Goal: Transaction & Acquisition: Purchase product/service

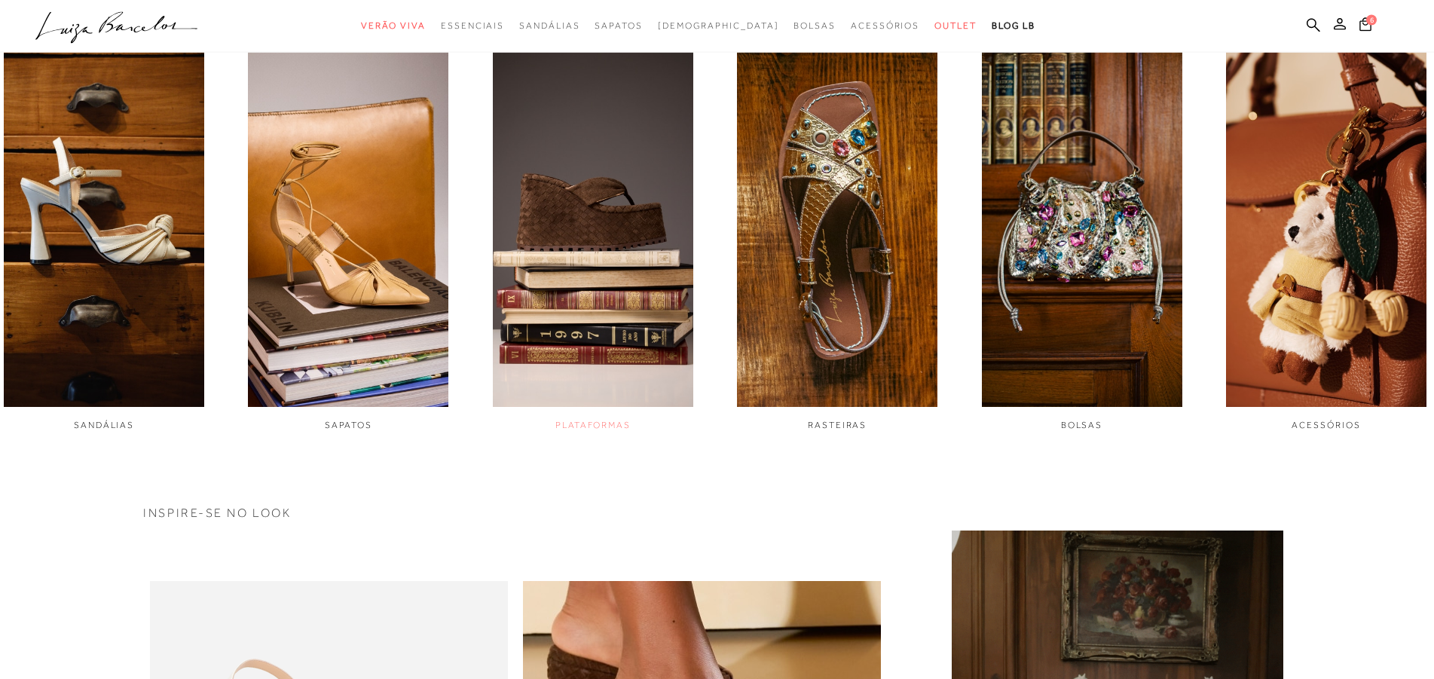
scroll to position [922, 0]
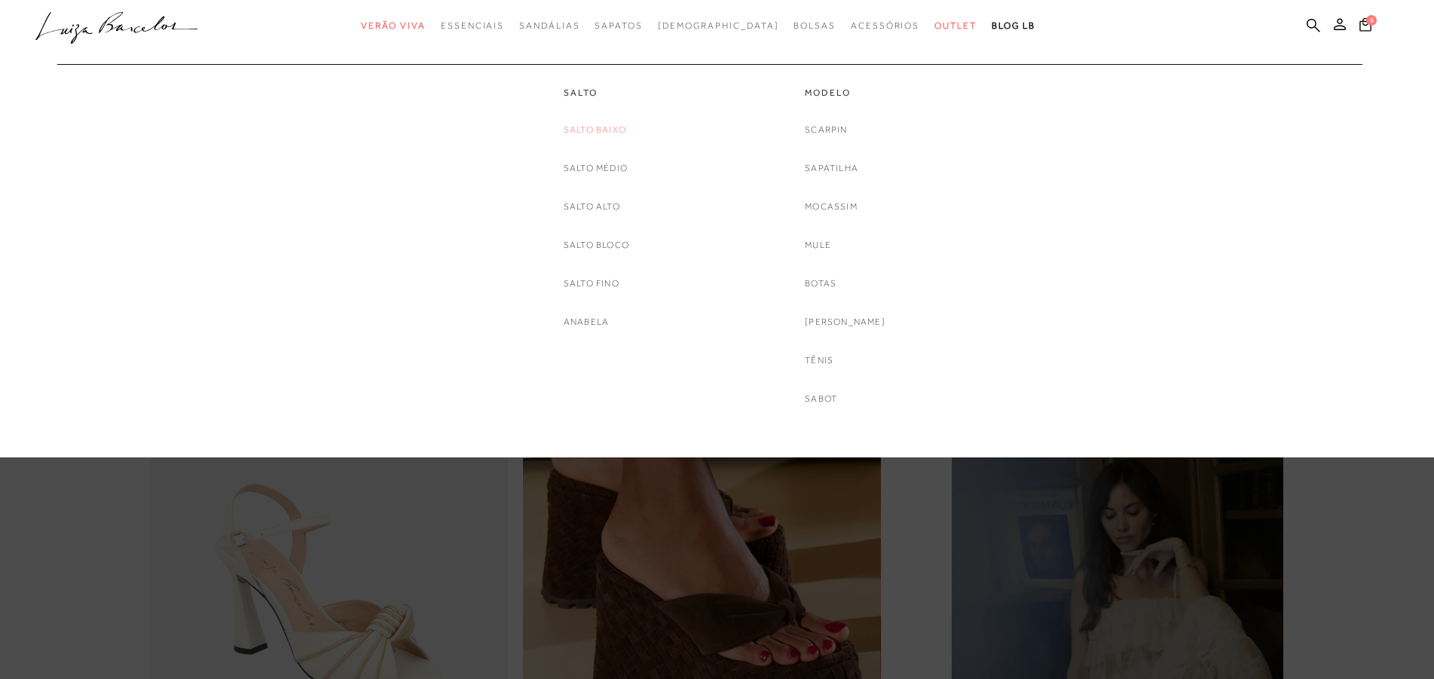
click at [594, 127] on link "Salto Baixo" at bounding box center [594, 130] width 63 height 16
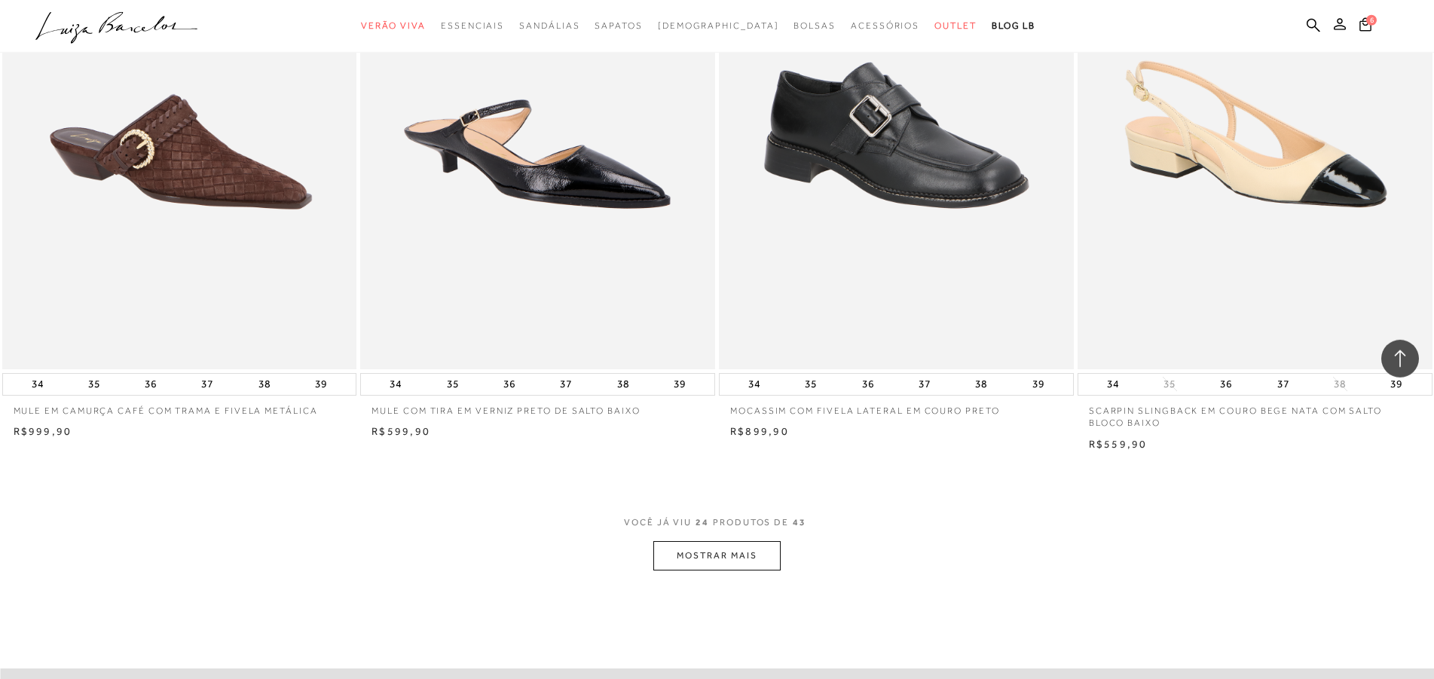
scroll to position [3458, 0]
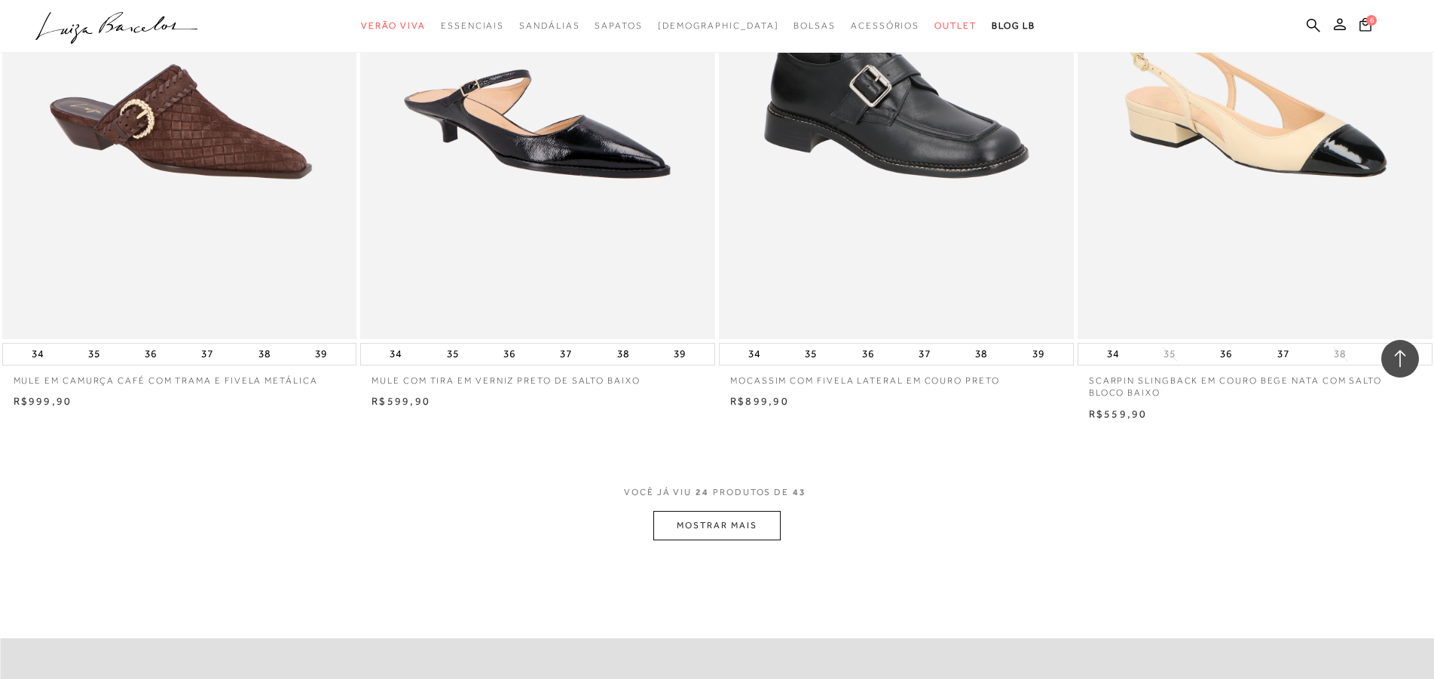
click at [720, 530] on button "MOSTRAR MAIS" at bounding box center [716, 525] width 127 height 29
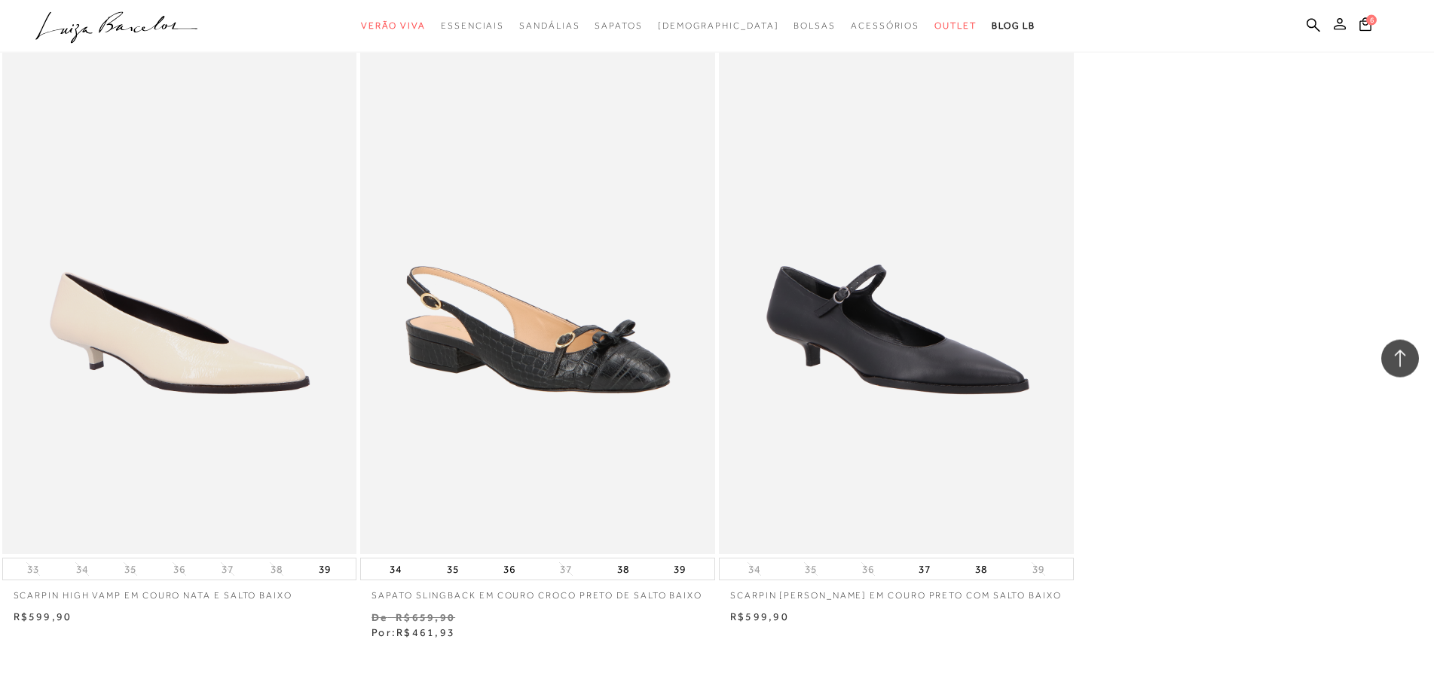
scroll to position [6454, 0]
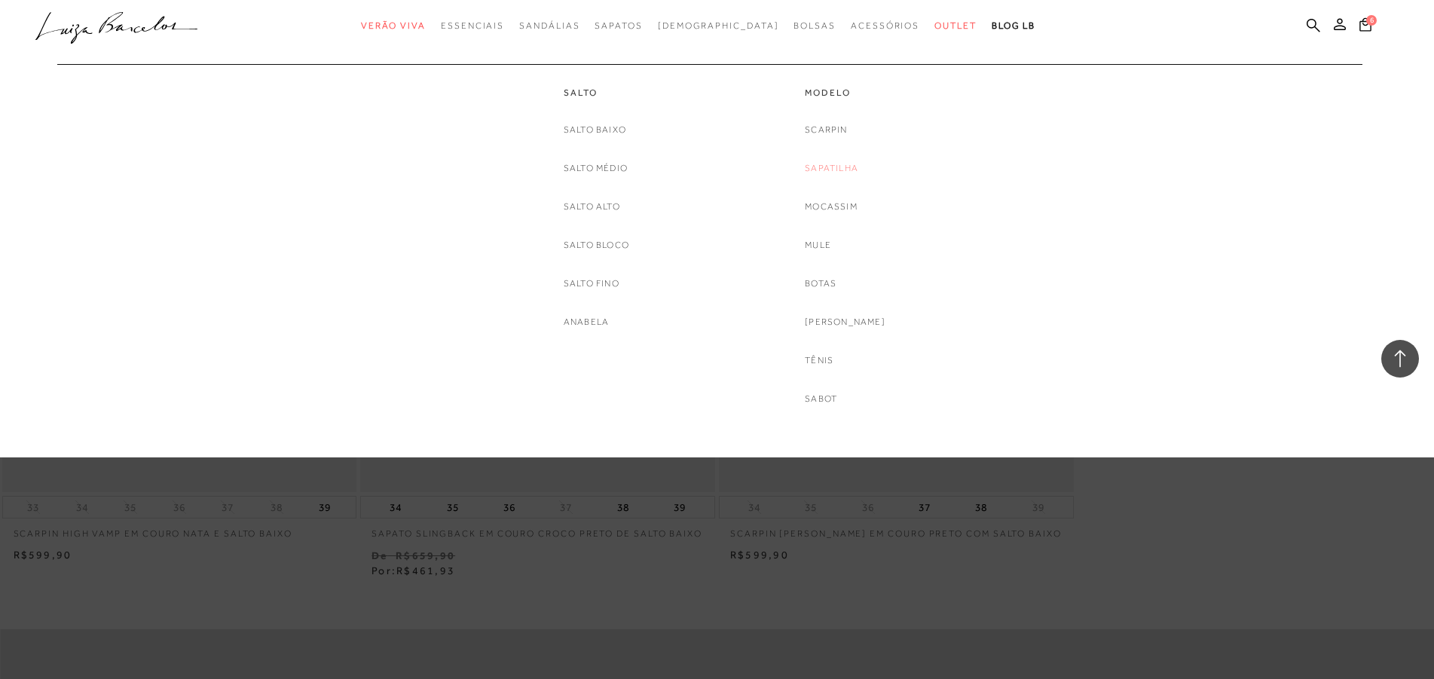
click at [829, 166] on link "Sapatilha" at bounding box center [831, 168] width 53 height 16
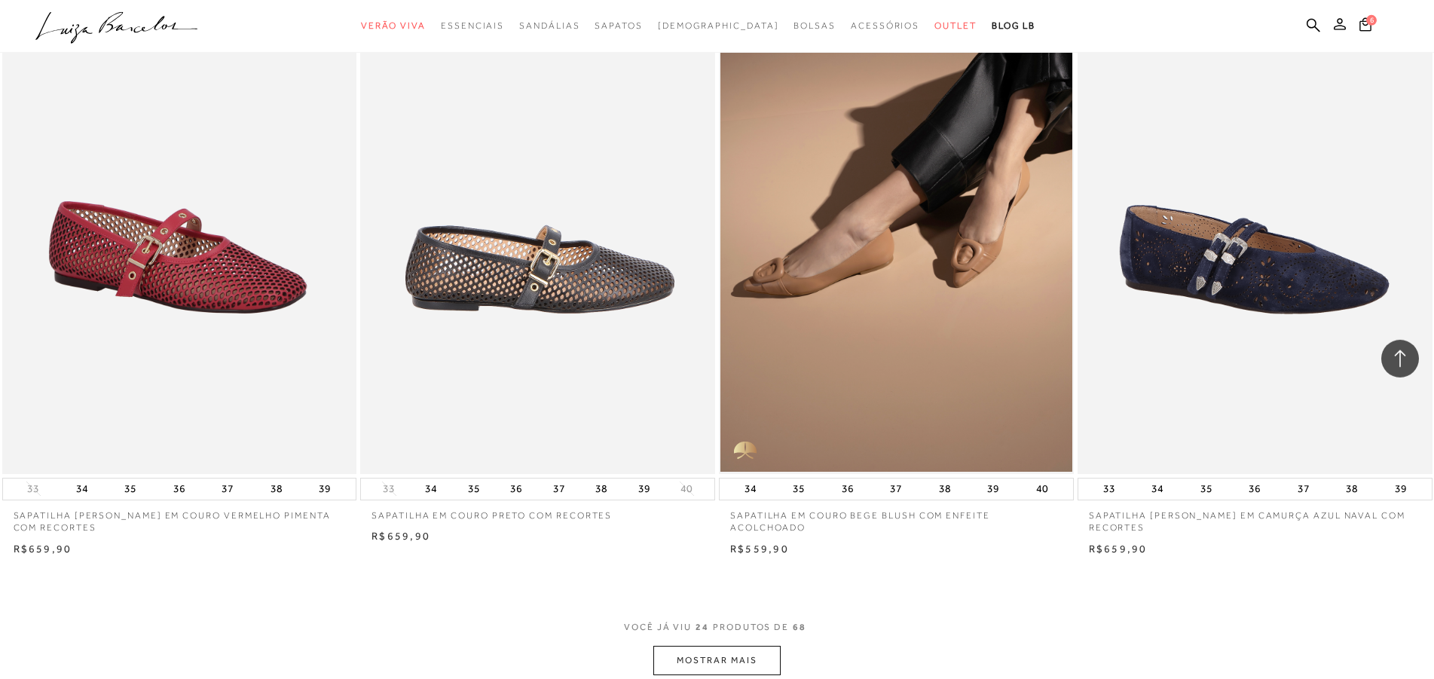
scroll to position [3381, 0]
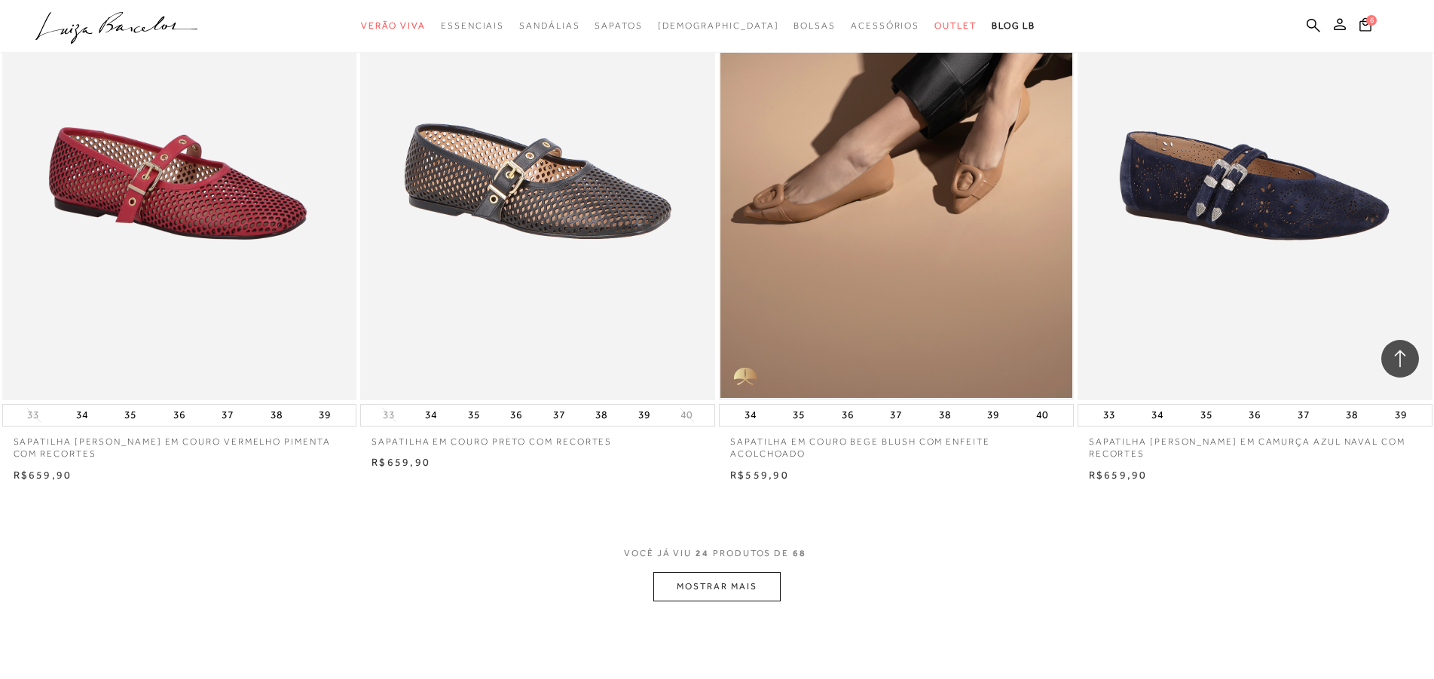
click at [725, 590] on button "MOSTRAR MAIS" at bounding box center [716, 586] width 127 height 29
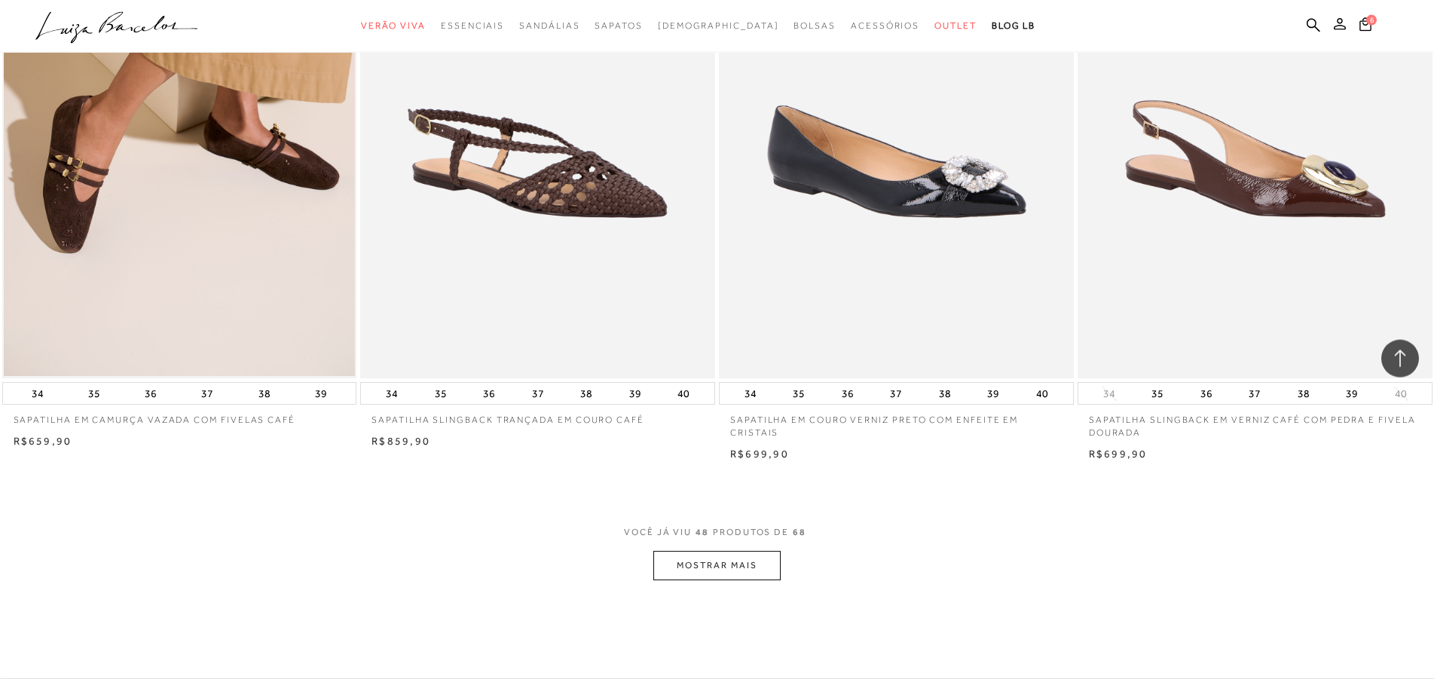
scroll to position [7300, 0]
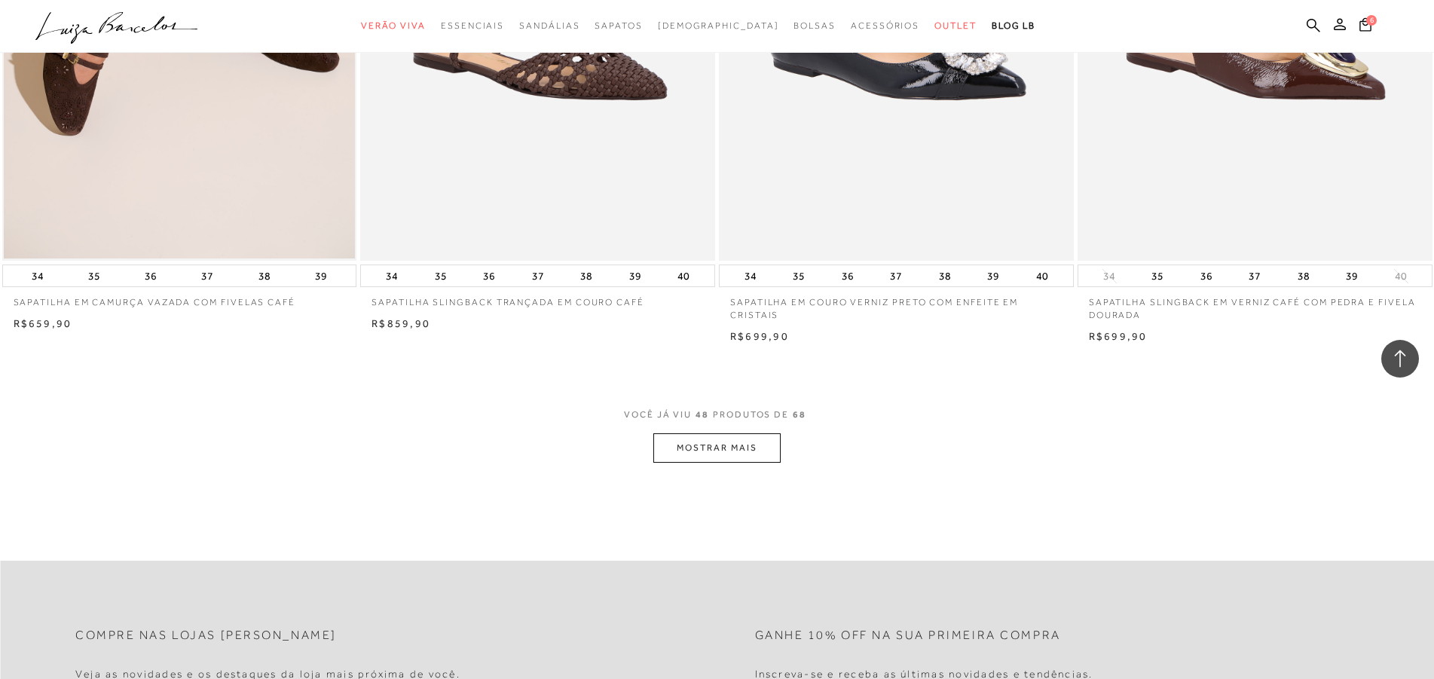
click at [721, 450] on button "MOSTRAR MAIS" at bounding box center [716, 447] width 127 height 29
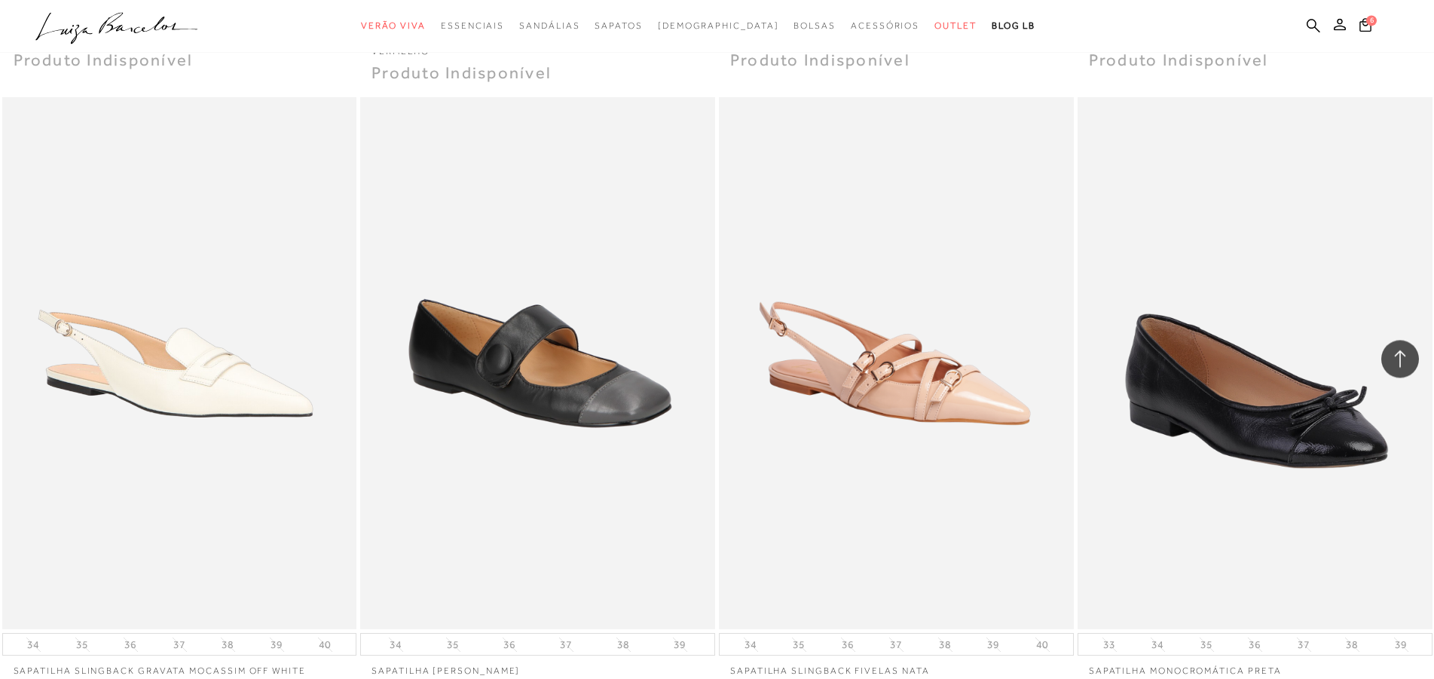
scroll to position [9989, 0]
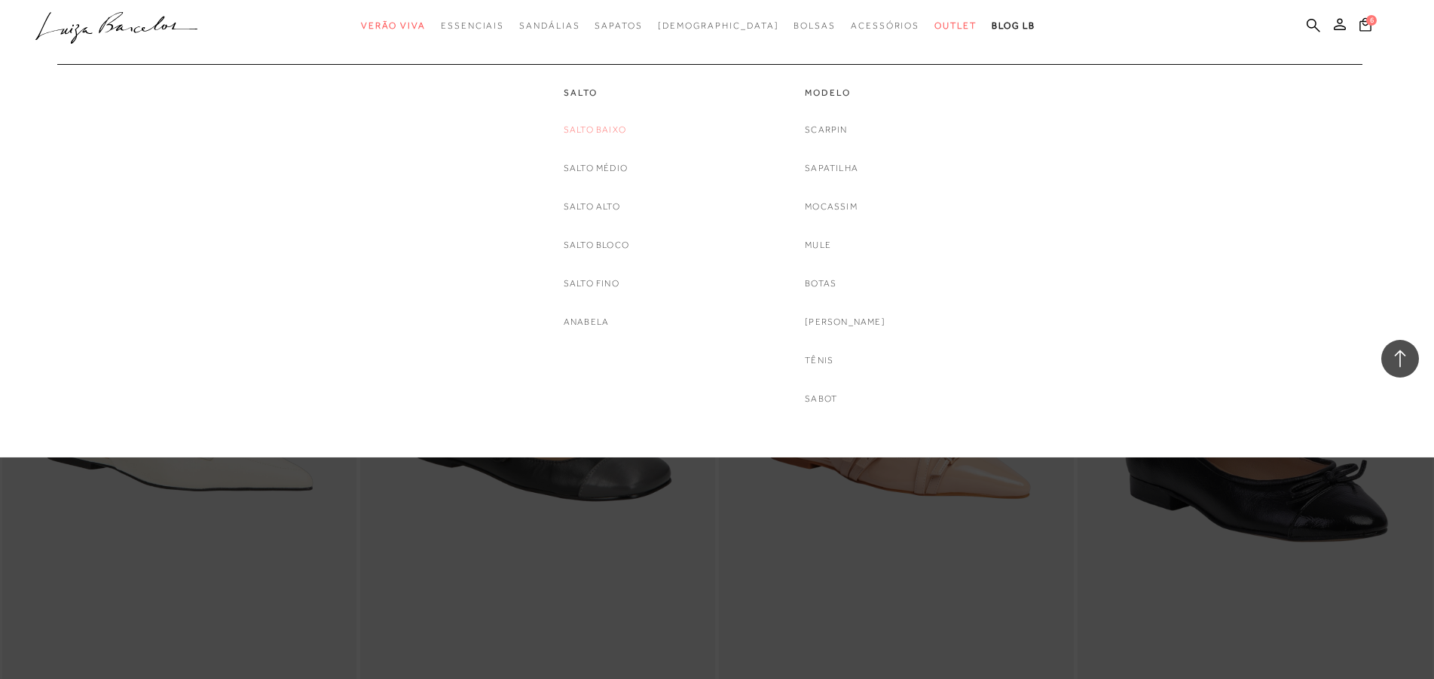
click at [603, 130] on link "Salto Baixo" at bounding box center [594, 130] width 63 height 16
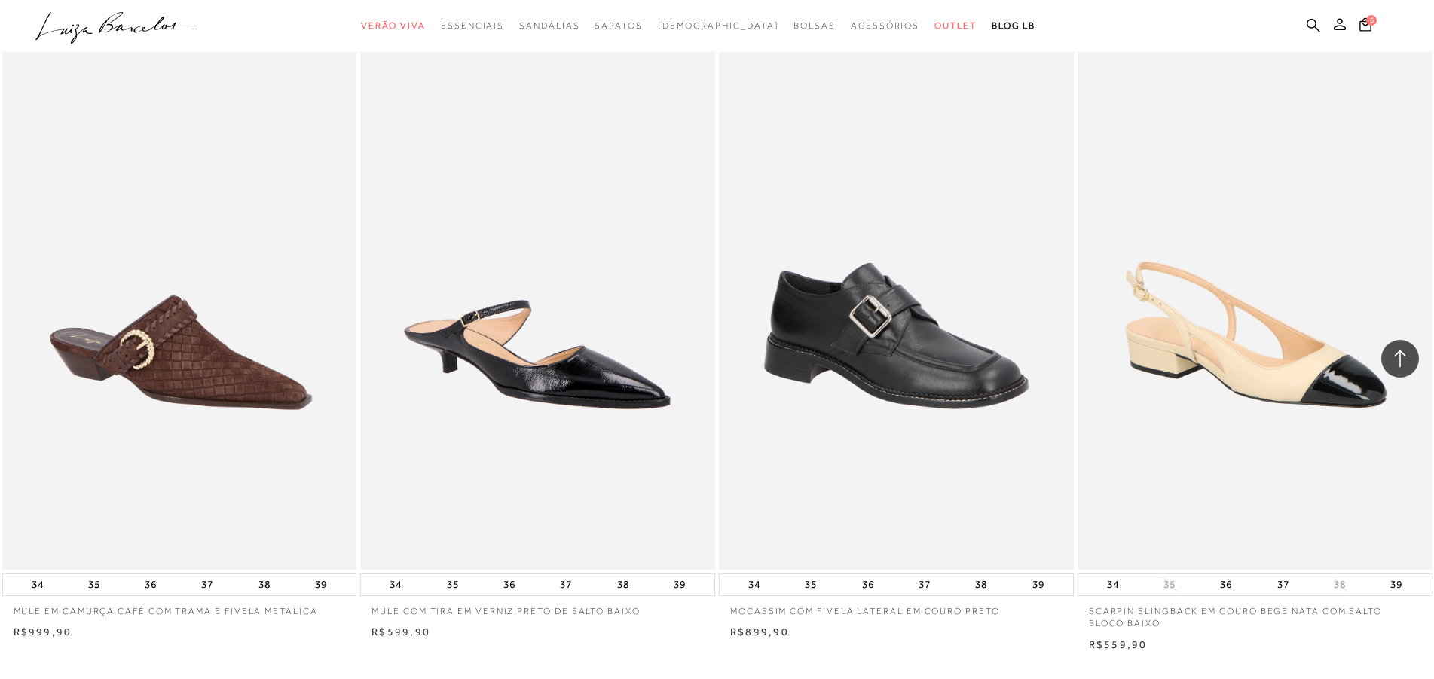
scroll to position [3458, 0]
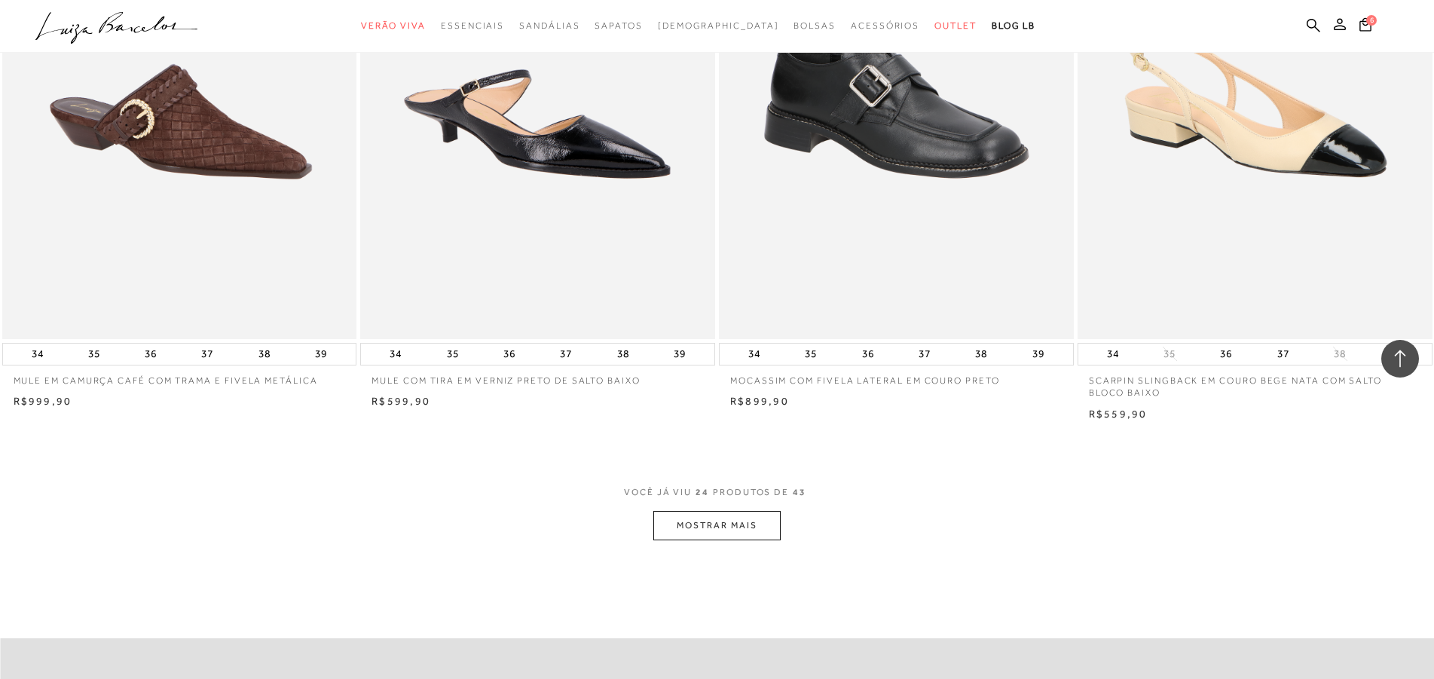
click at [727, 530] on button "MOSTRAR MAIS" at bounding box center [716, 525] width 127 height 29
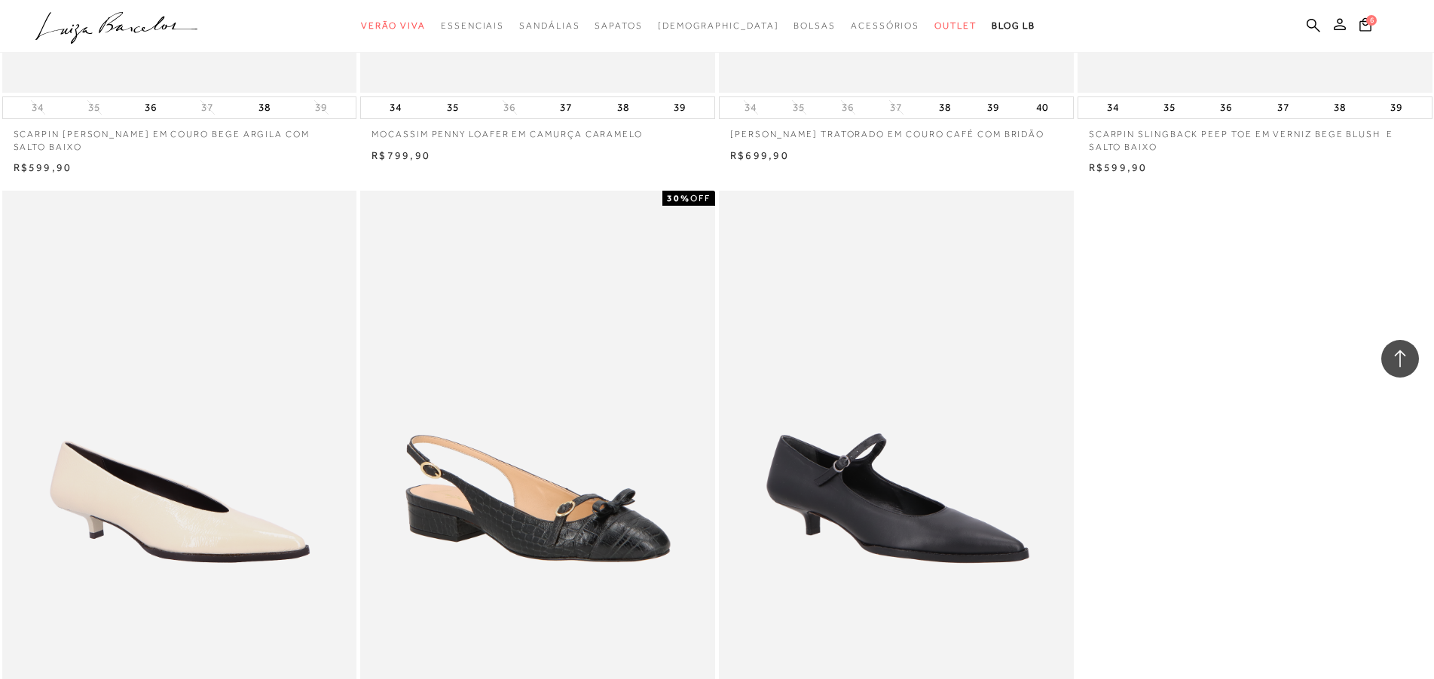
scroll to position [6378, 0]
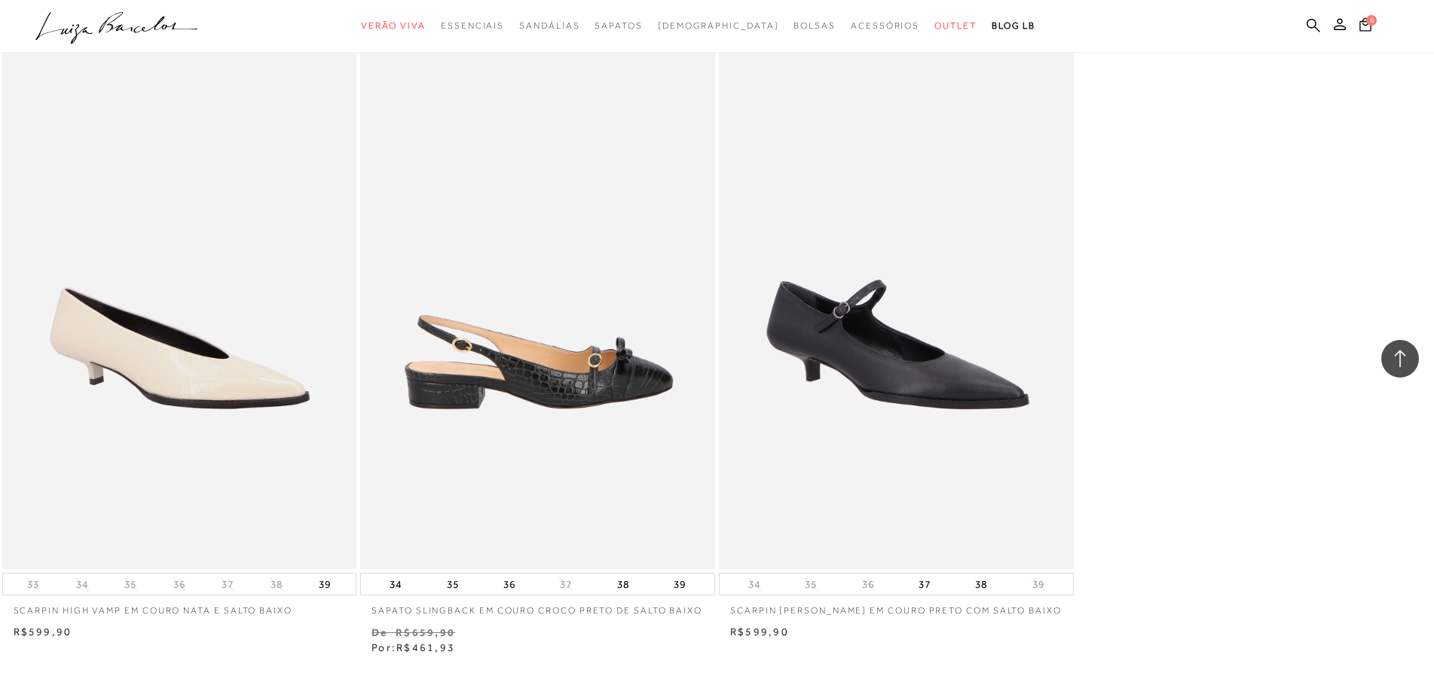
click at [558, 393] on img at bounding box center [538, 303] width 353 height 532
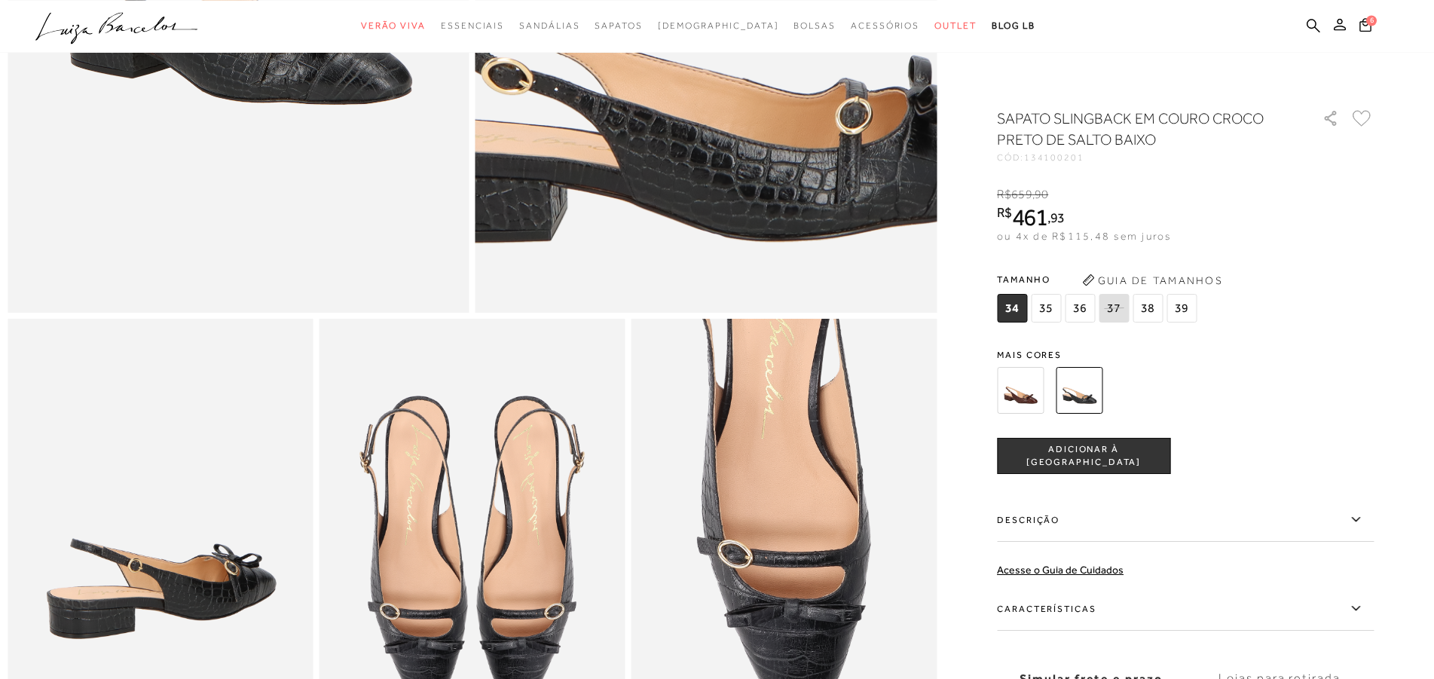
scroll to position [615, 0]
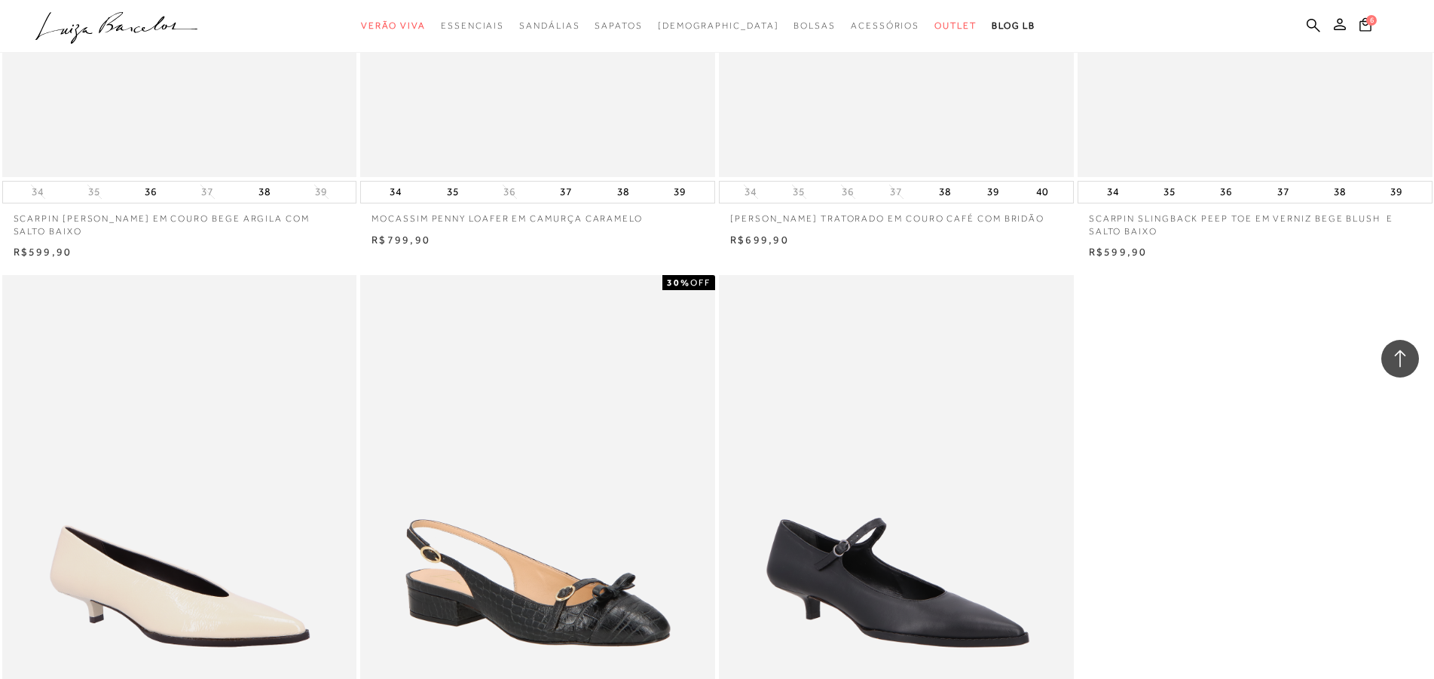
scroll to position [5909, 0]
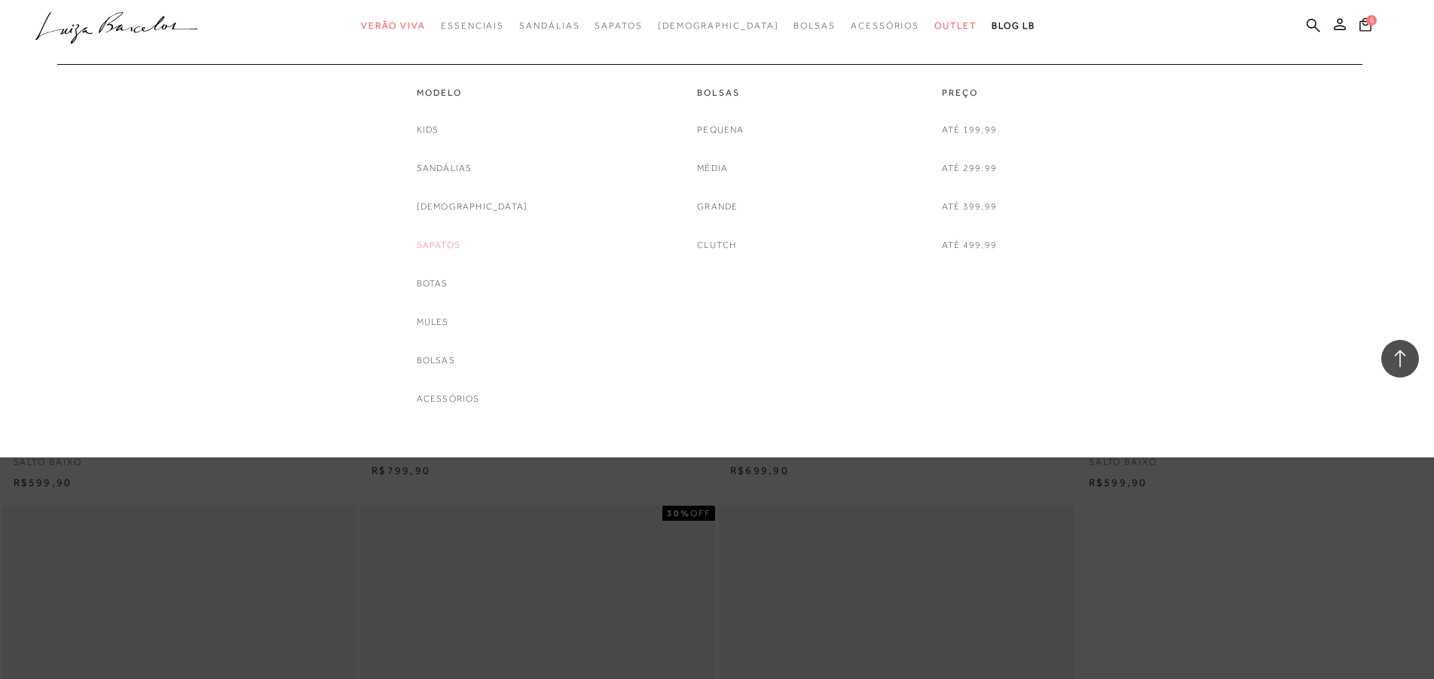
click at [458, 245] on link "Sapatos" at bounding box center [439, 245] width 44 height 16
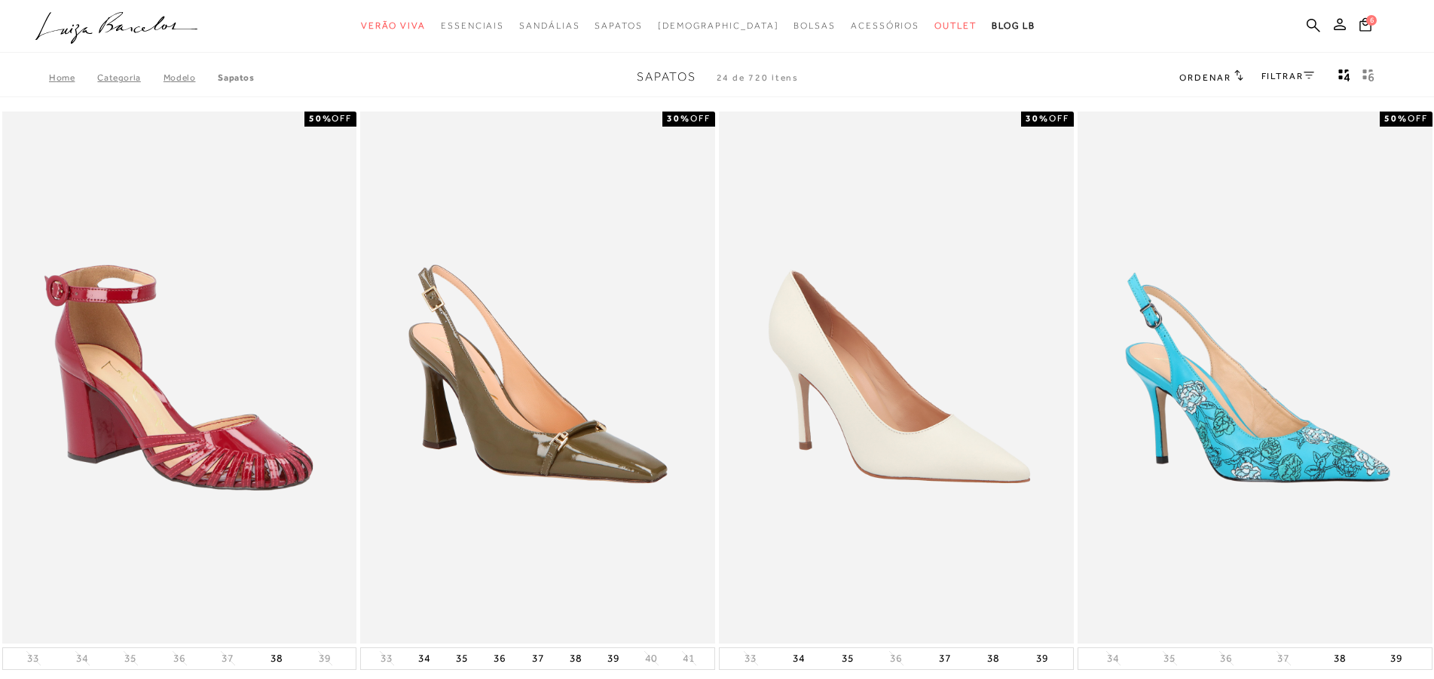
click at [1304, 77] on icon at bounding box center [1308, 76] width 11 height 8
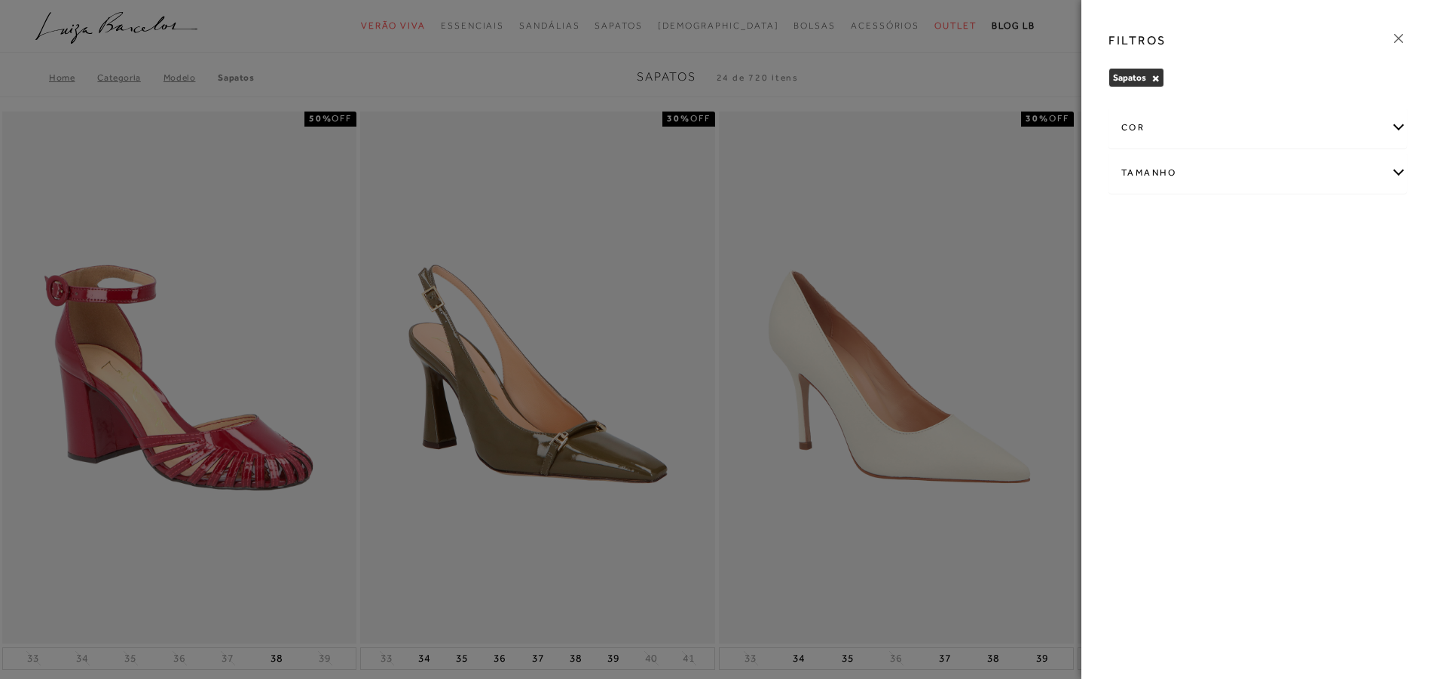
click at [1397, 124] on div "cor" at bounding box center [1257, 128] width 297 height 40
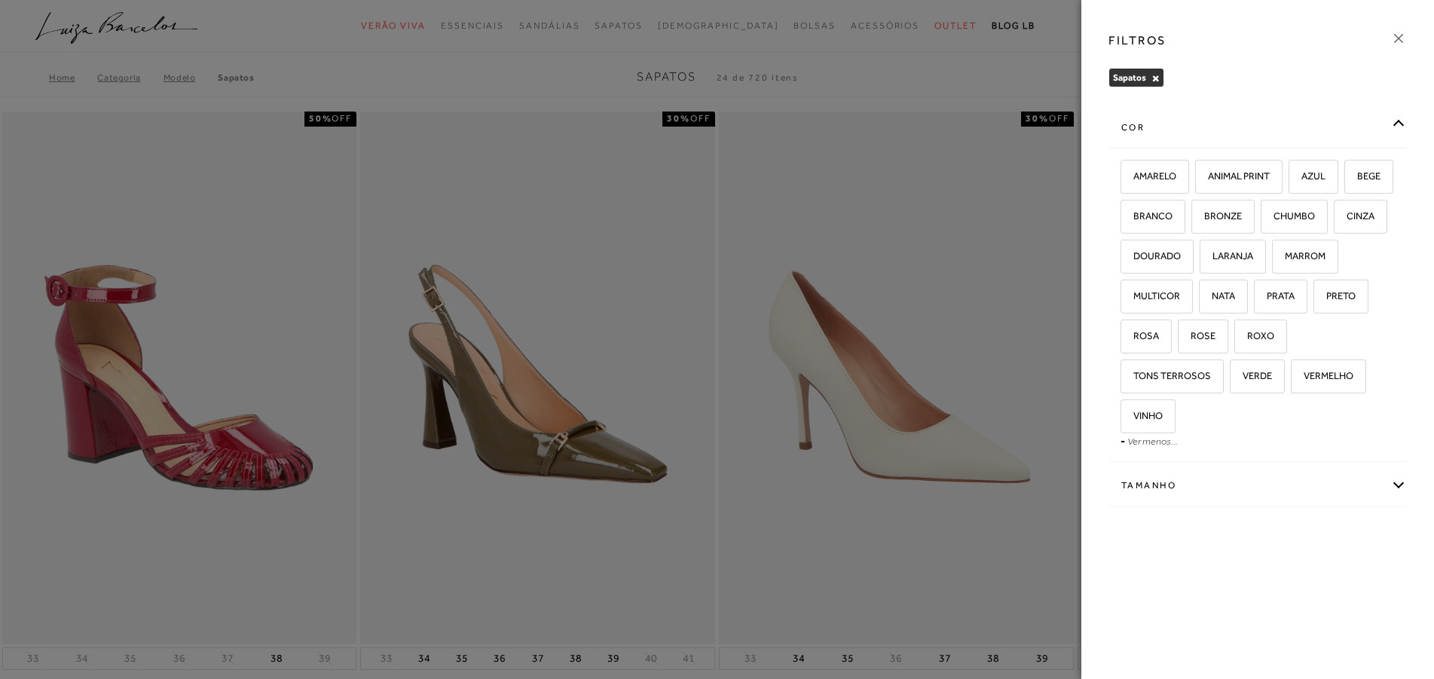
click at [1397, 124] on div "cor" at bounding box center [1257, 128] width 297 height 40
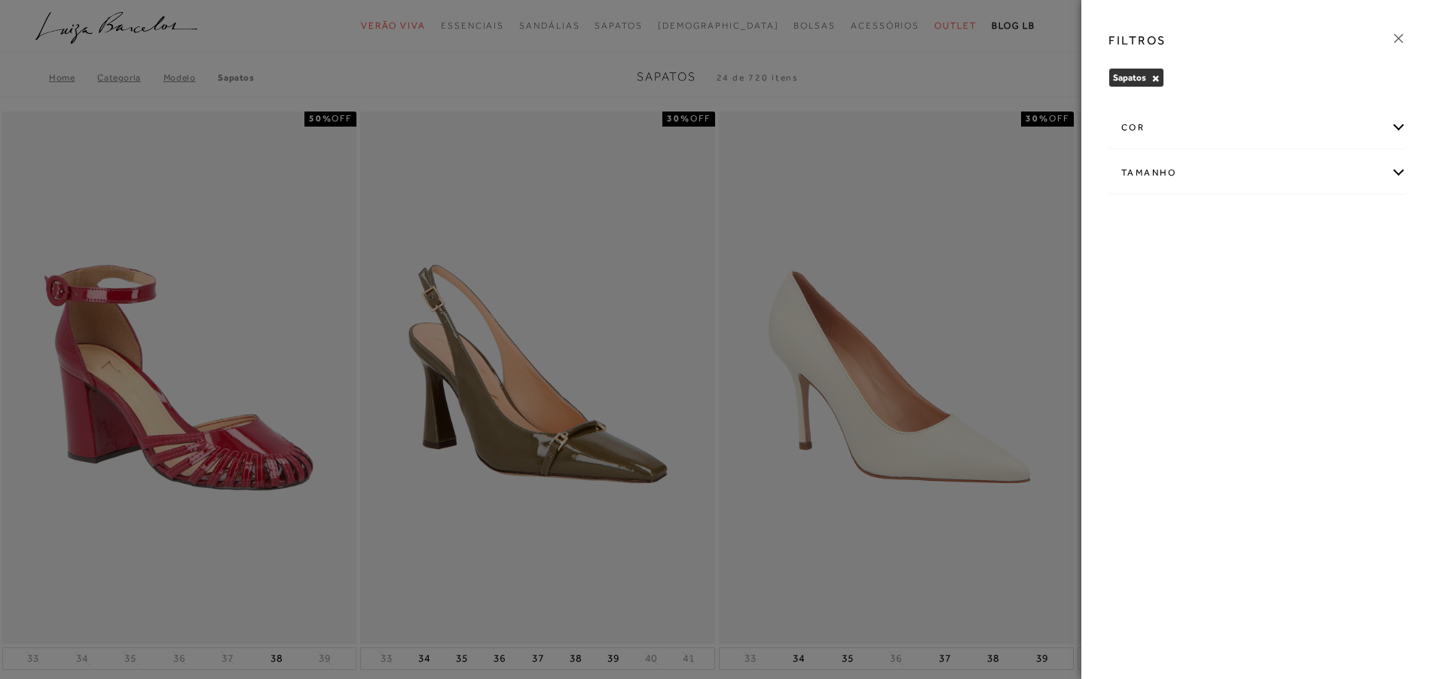
click at [1398, 175] on div "Tamanho" at bounding box center [1257, 173] width 297 height 40
click at [1351, 265] on span "36" at bounding box center [1344, 260] width 22 height 11
click at [1344, 265] on input "36" at bounding box center [1336, 263] width 15 height 15
checkbox input "true"
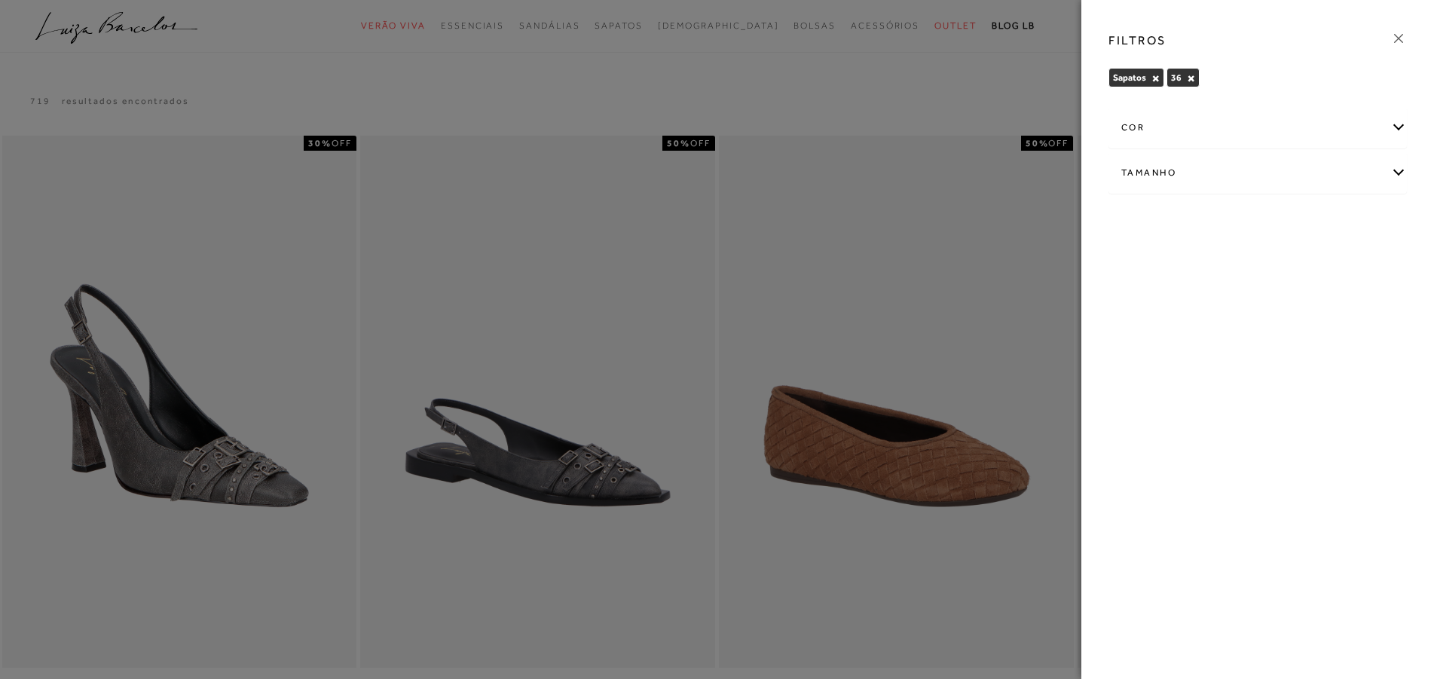
click at [1401, 41] on icon at bounding box center [1398, 38] width 17 height 17
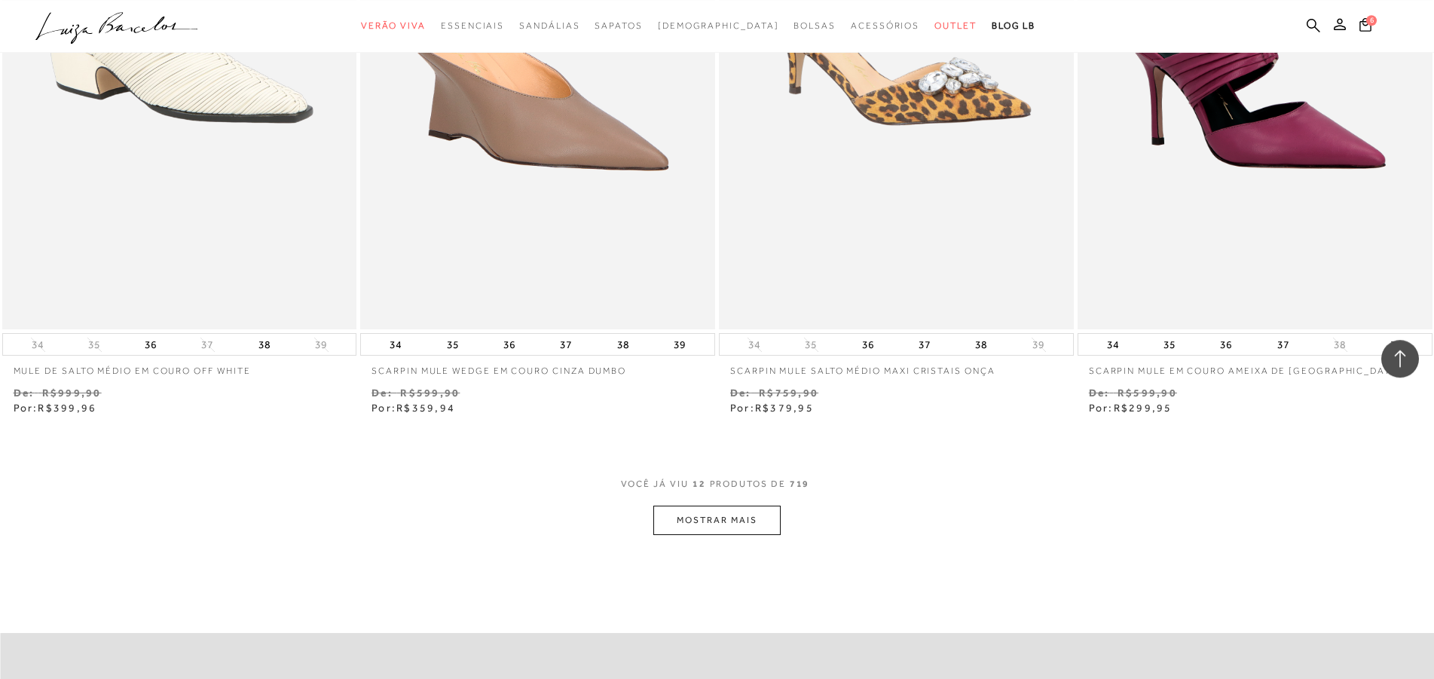
scroll to position [1690, 0]
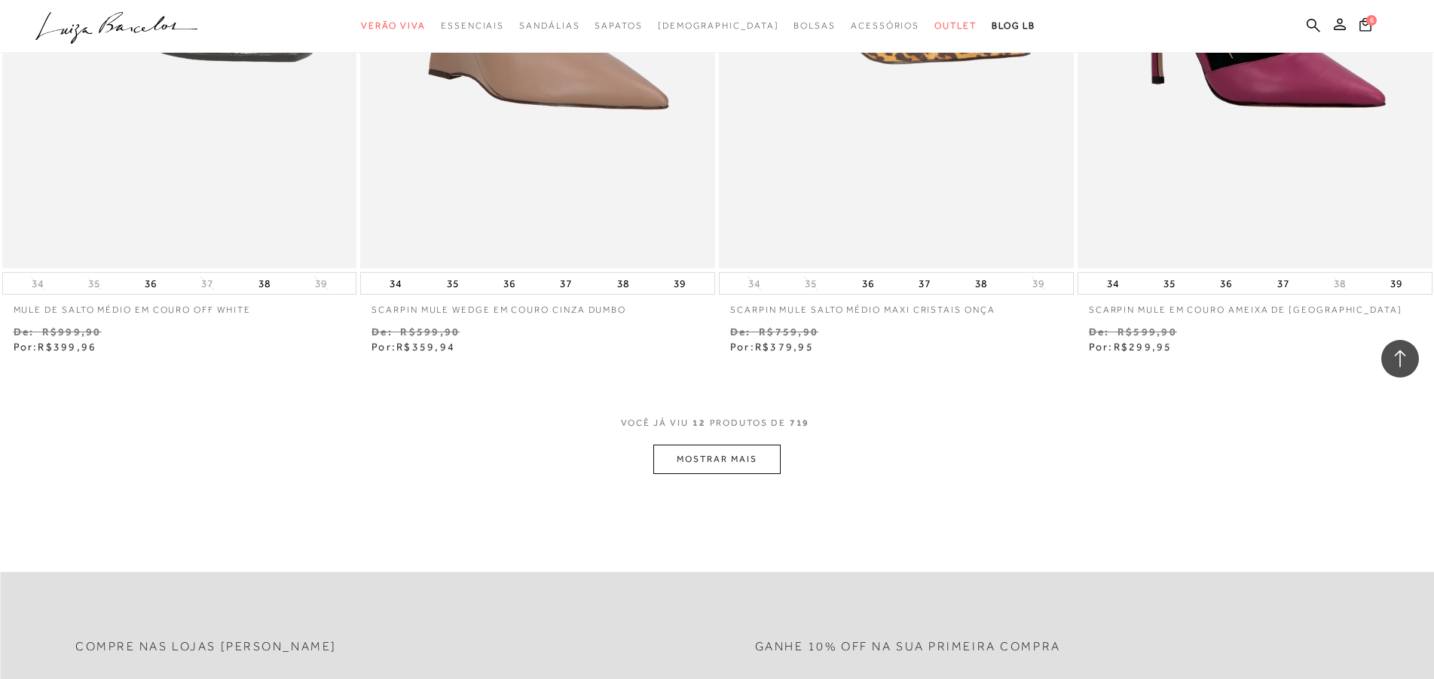
click at [713, 454] on button "MOSTRAR MAIS" at bounding box center [716, 458] width 127 height 29
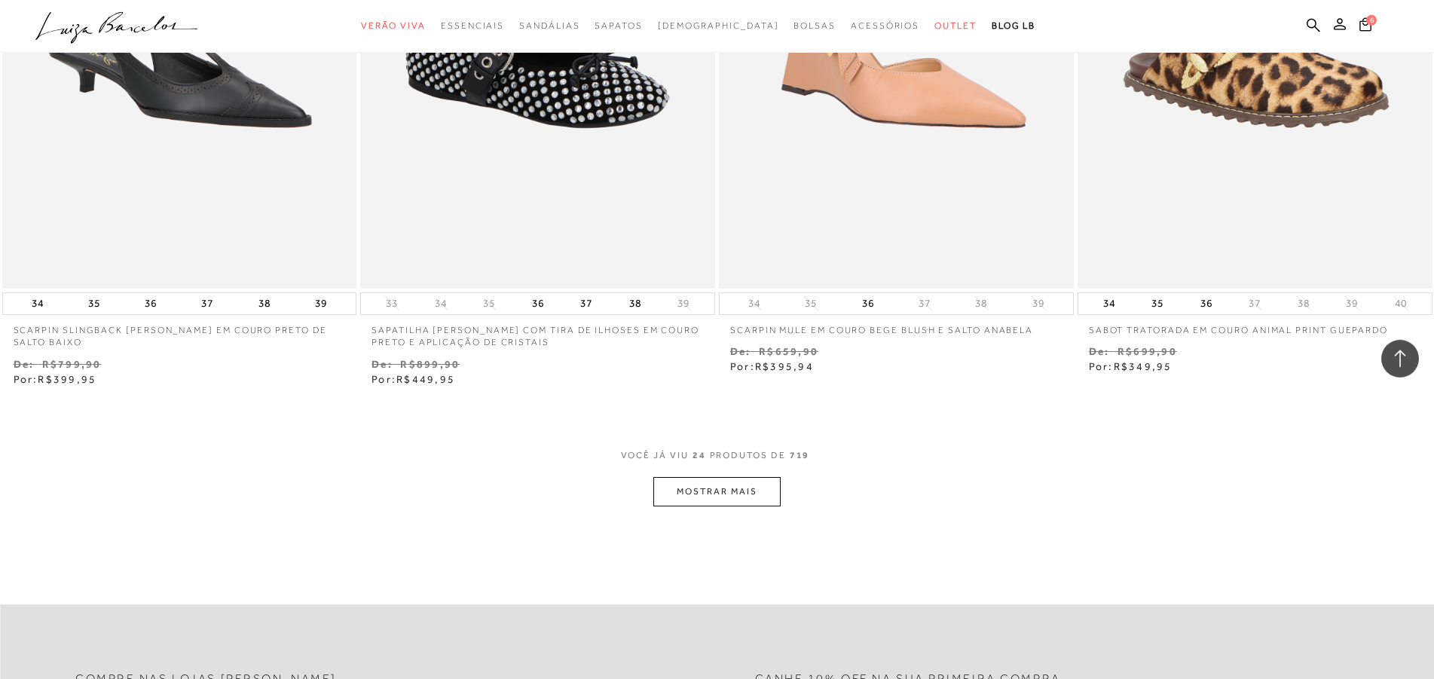
scroll to position [3611, 0]
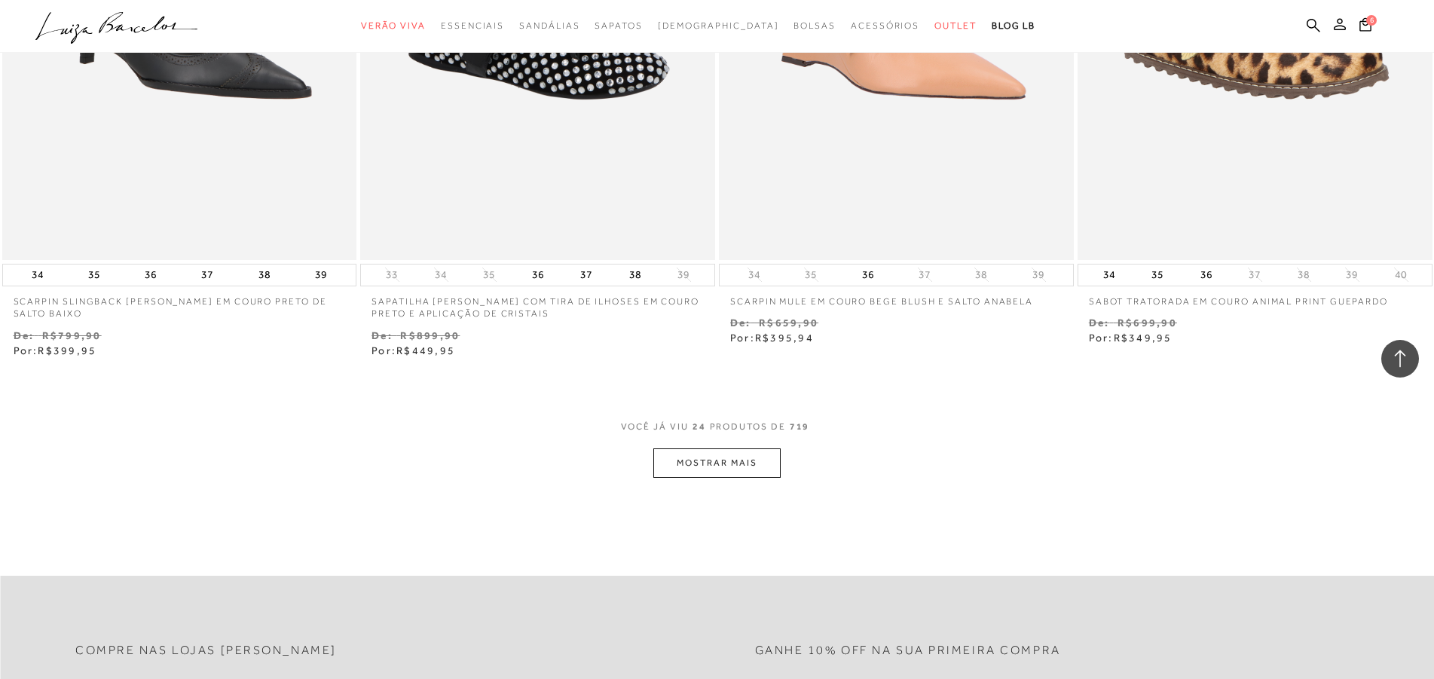
click at [699, 459] on button "MOSTRAR MAIS" at bounding box center [716, 462] width 127 height 29
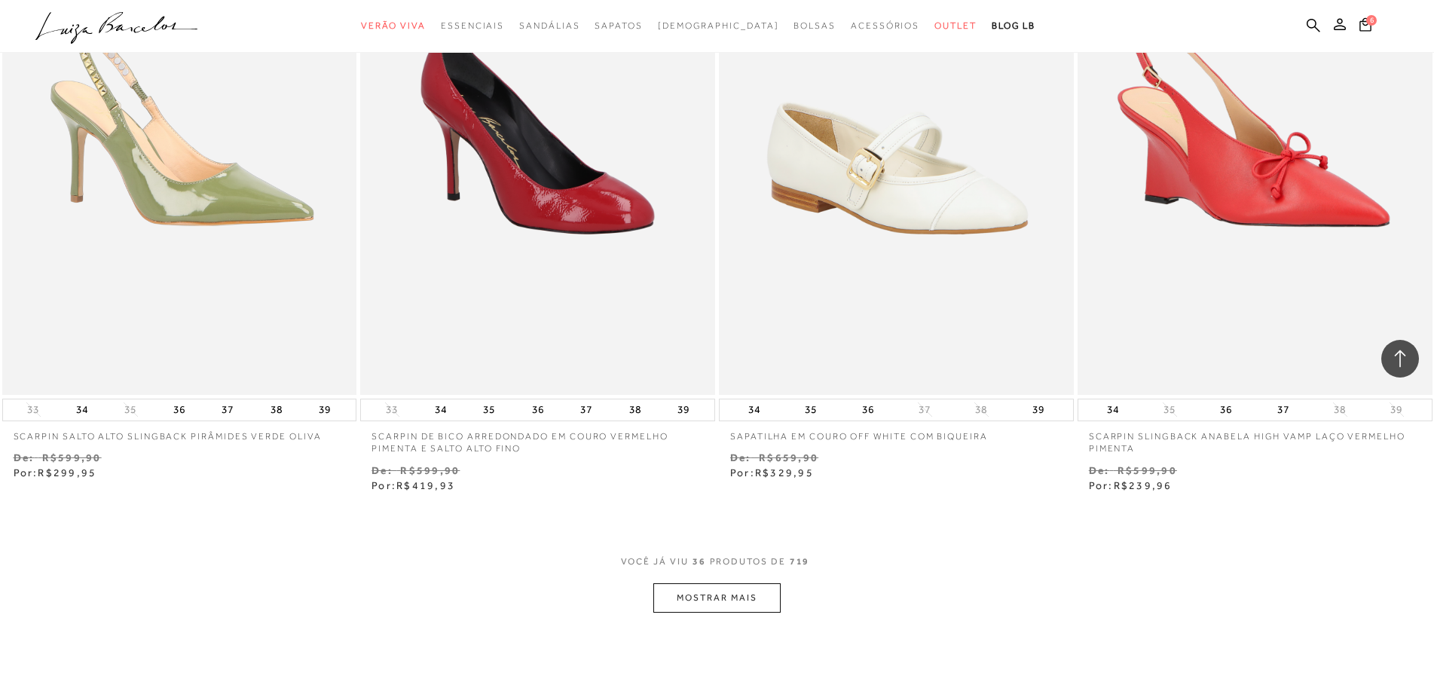
scroll to position [5456, 0]
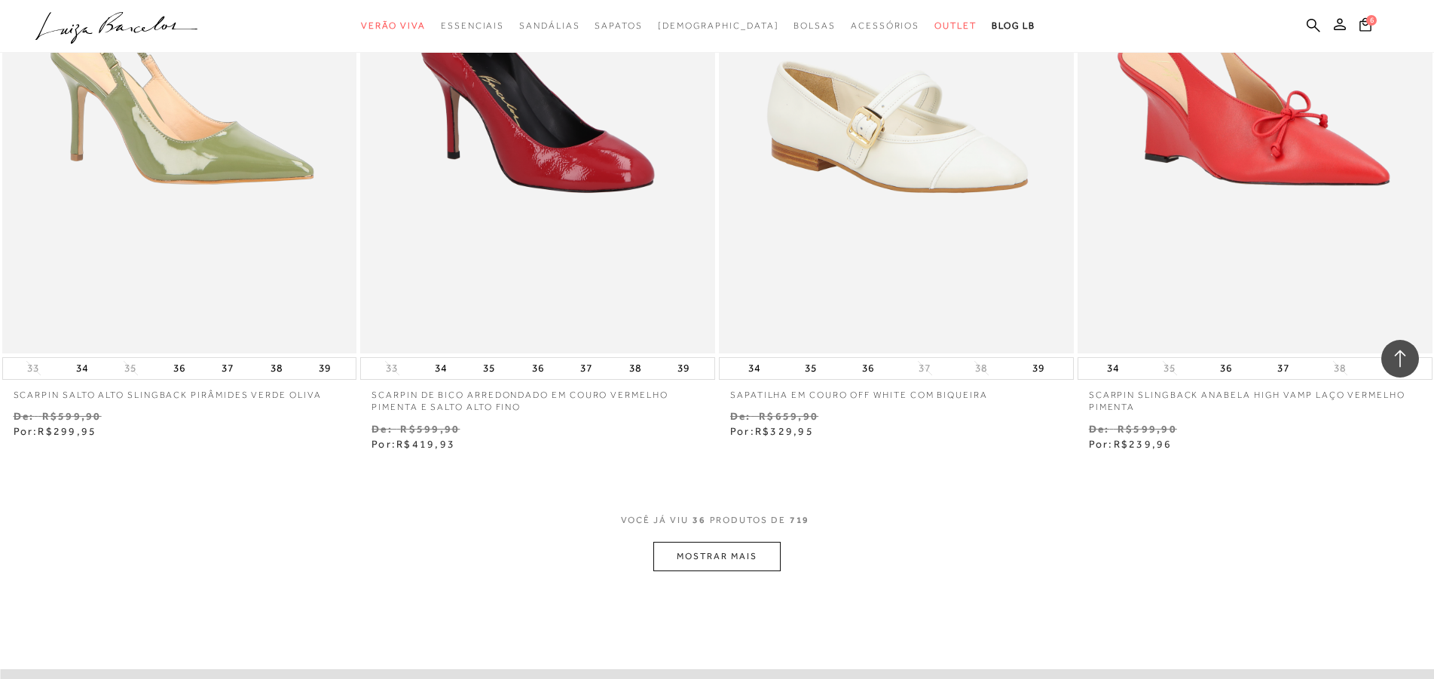
click at [707, 561] on button "MOSTRAR MAIS" at bounding box center [716, 556] width 127 height 29
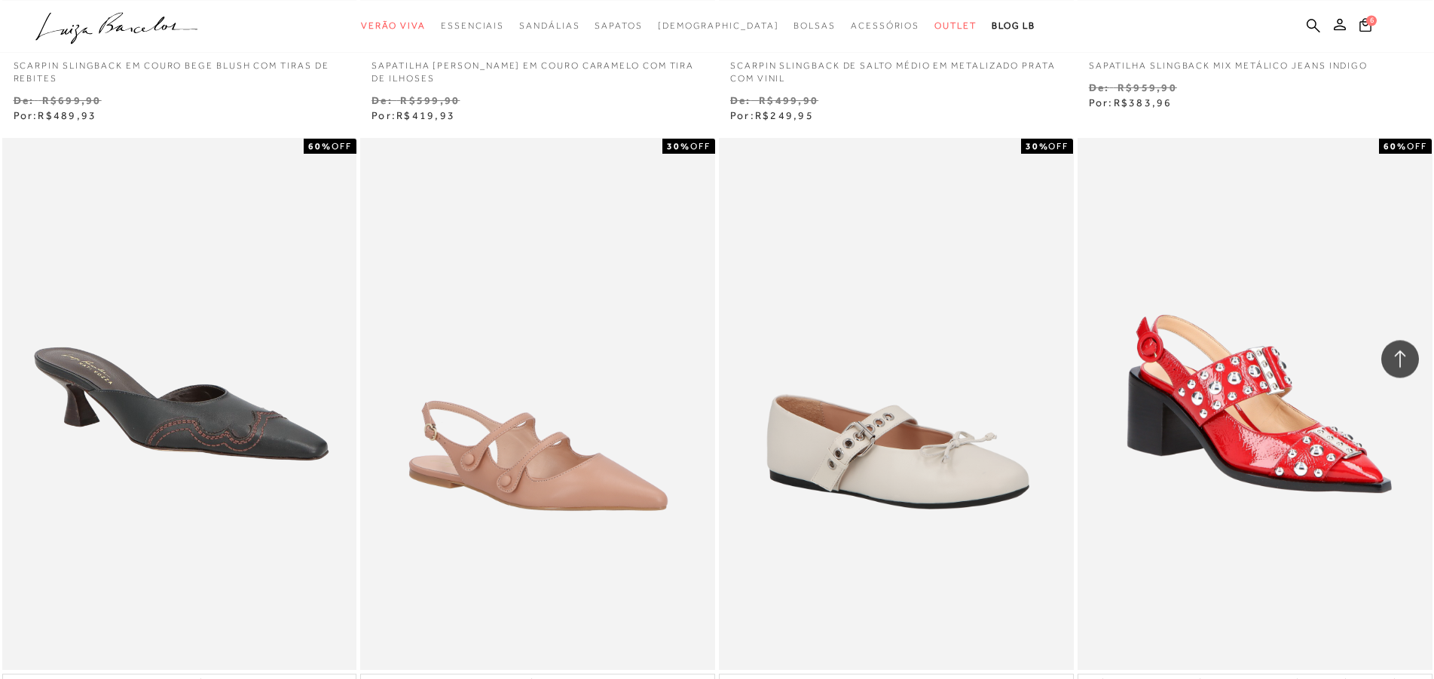
scroll to position [7146, 0]
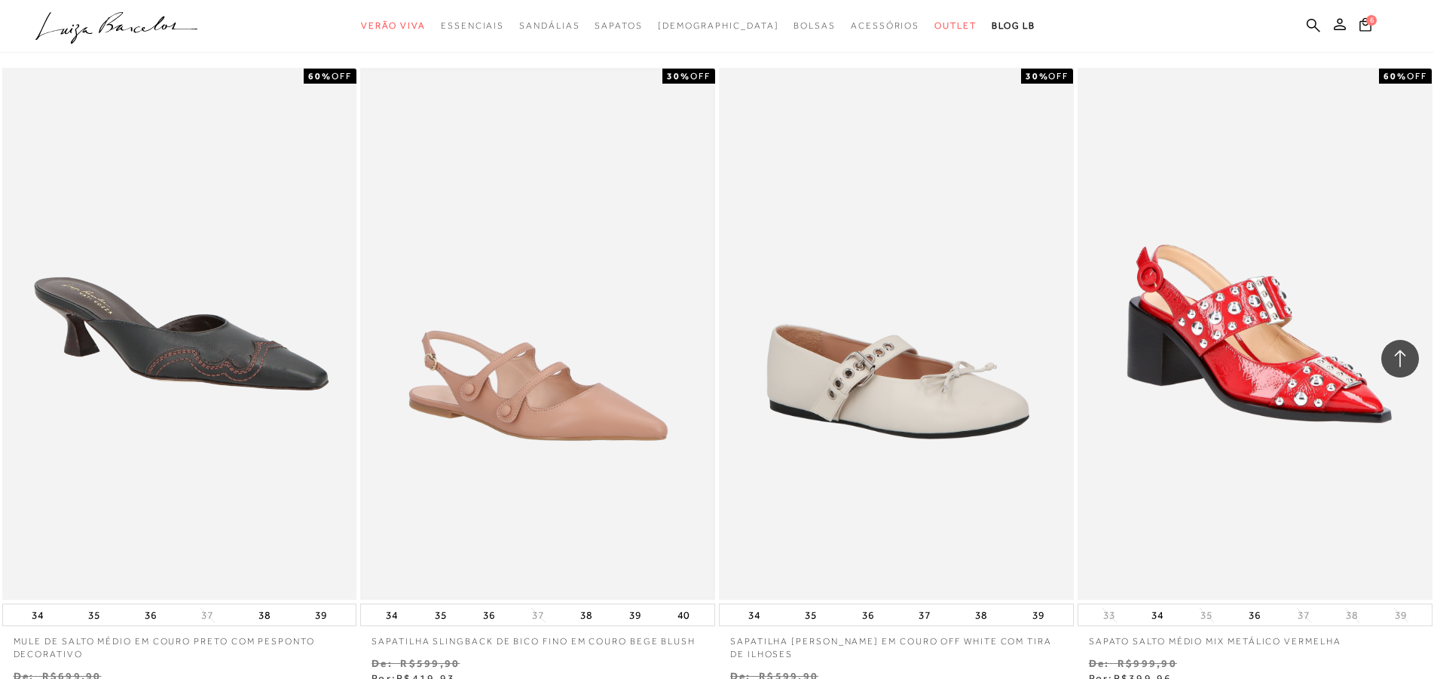
click at [591, 423] on img at bounding box center [538, 333] width 352 height 527
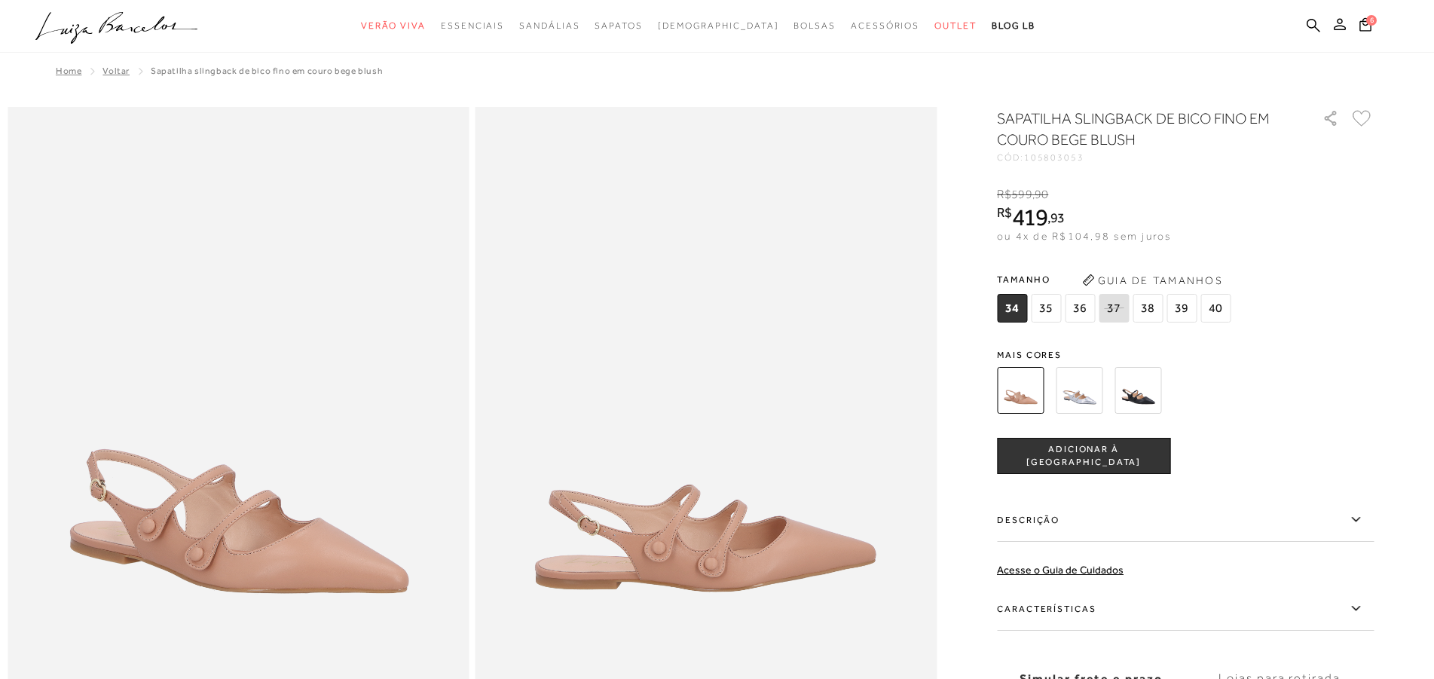
click at [1142, 394] on img at bounding box center [1137, 390] width 47 height 47
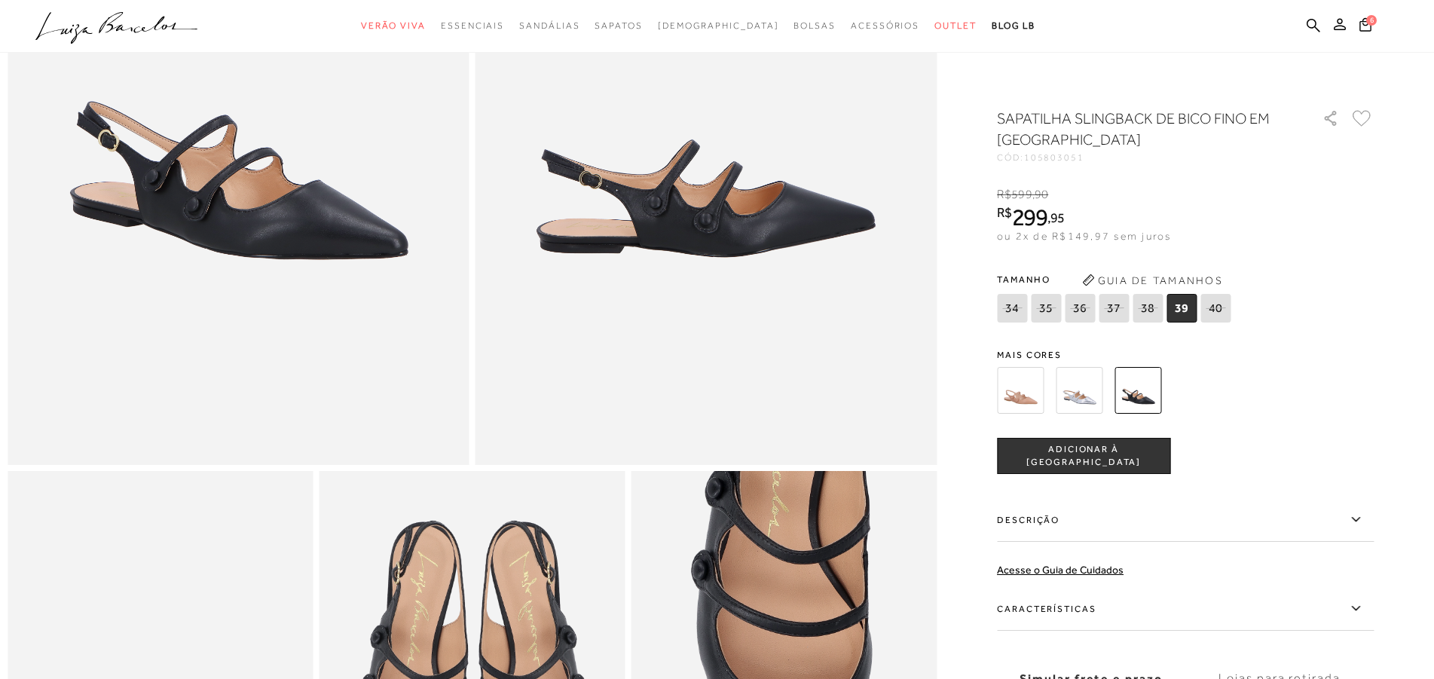
scroll to position [307, 0]
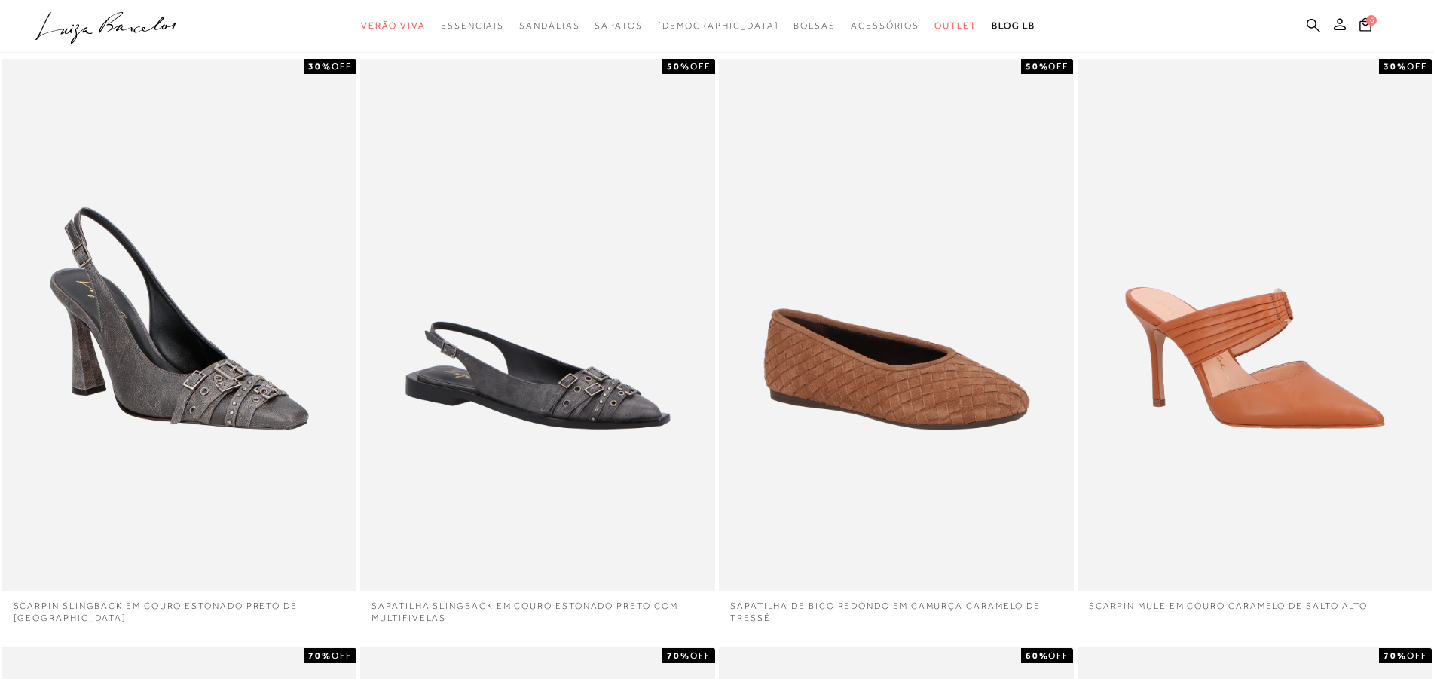
scroll to position [384, 0]
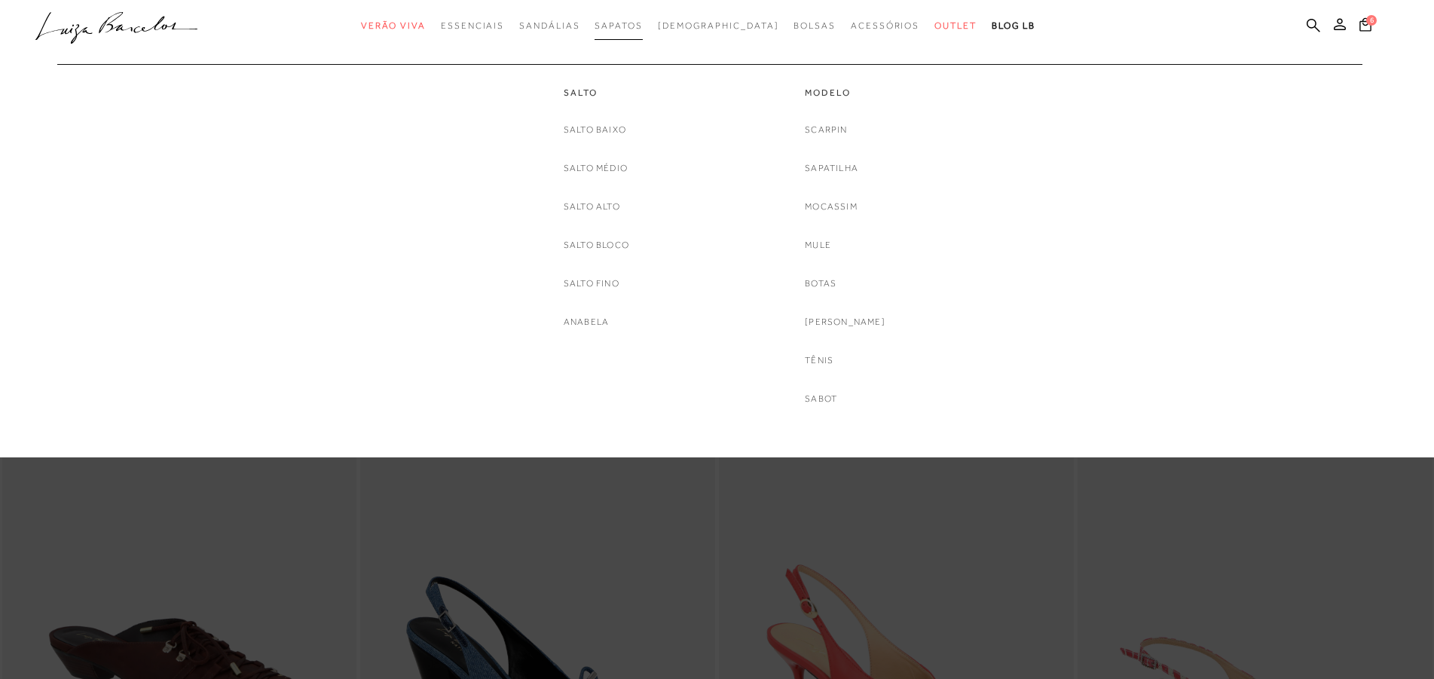
click at [642, 27] on span "Sapatos" at bounding box center [617, 25] width 47 height 11
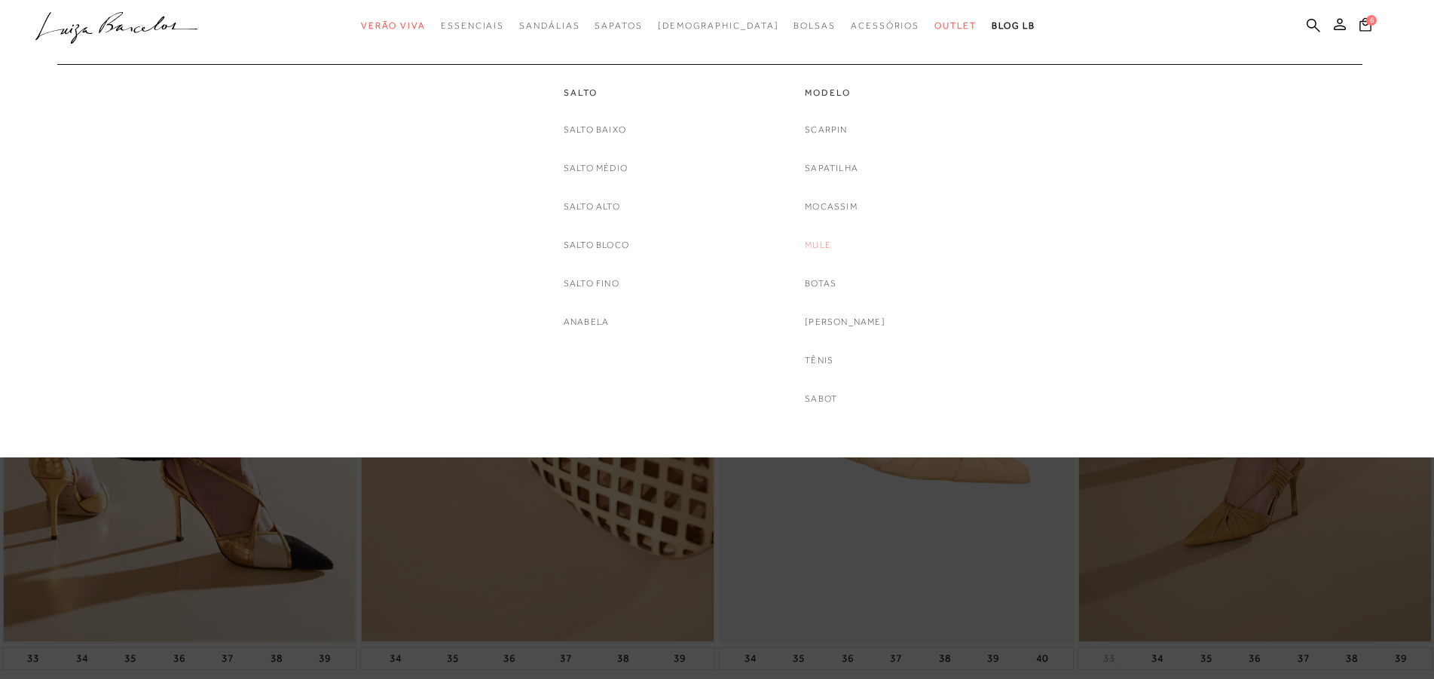
click at [831, 246] on link "Mule" at bounding box center [818, 245] width 26 height 16
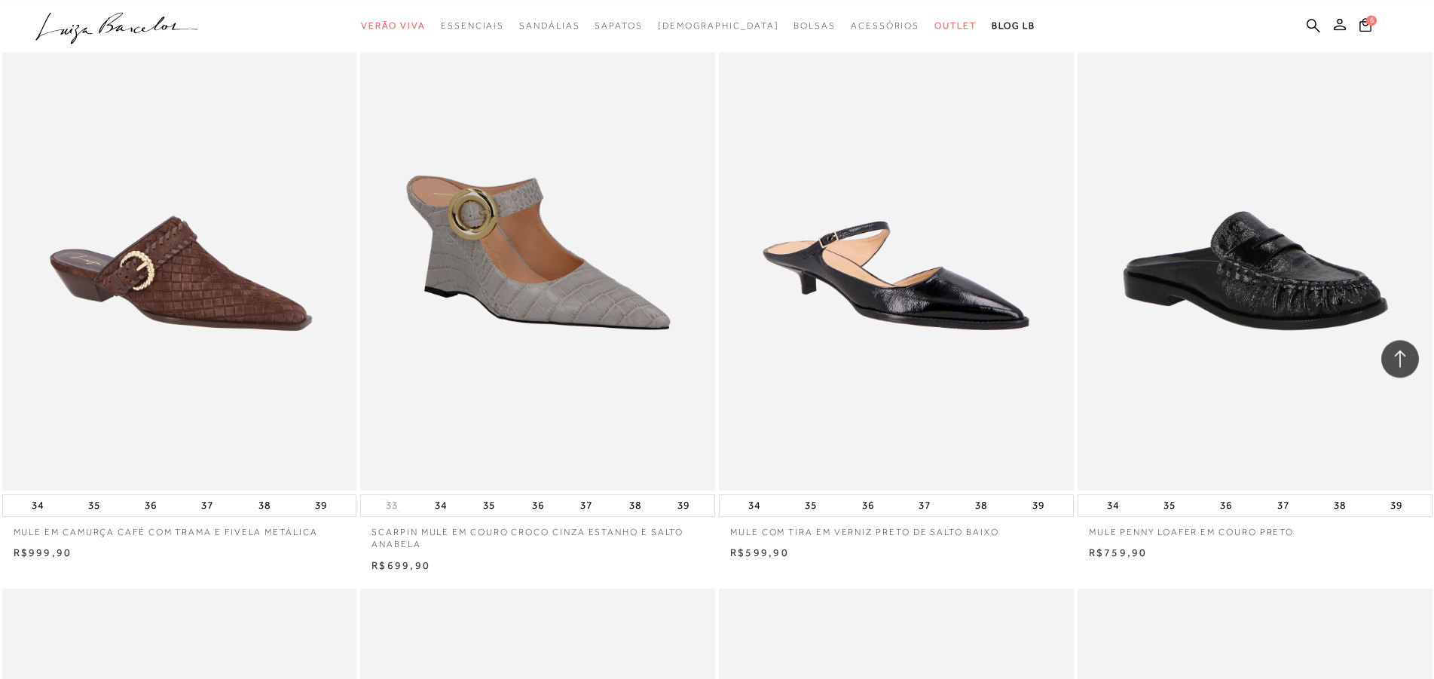
scroll to position [2075, 0]
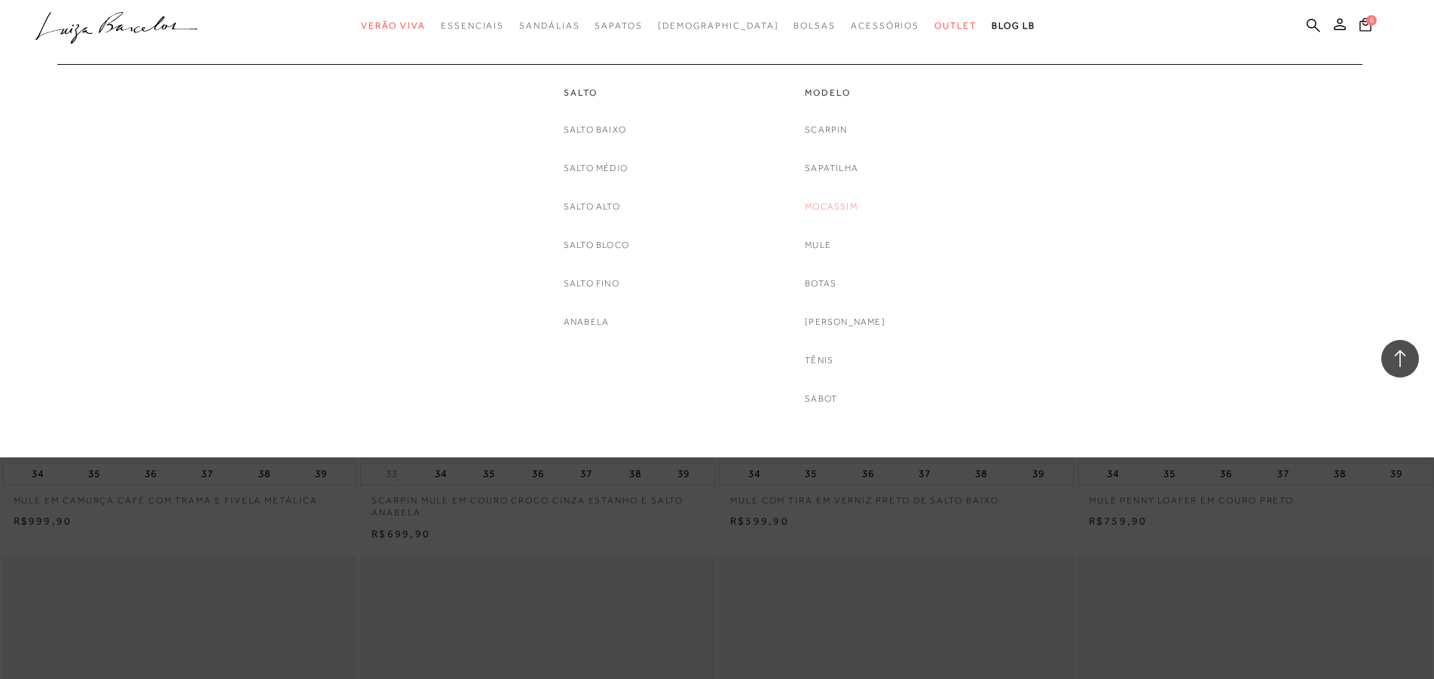
click at [832, 206] on link "Mocassim" at bounding box center [831, 207] width 53 height 16
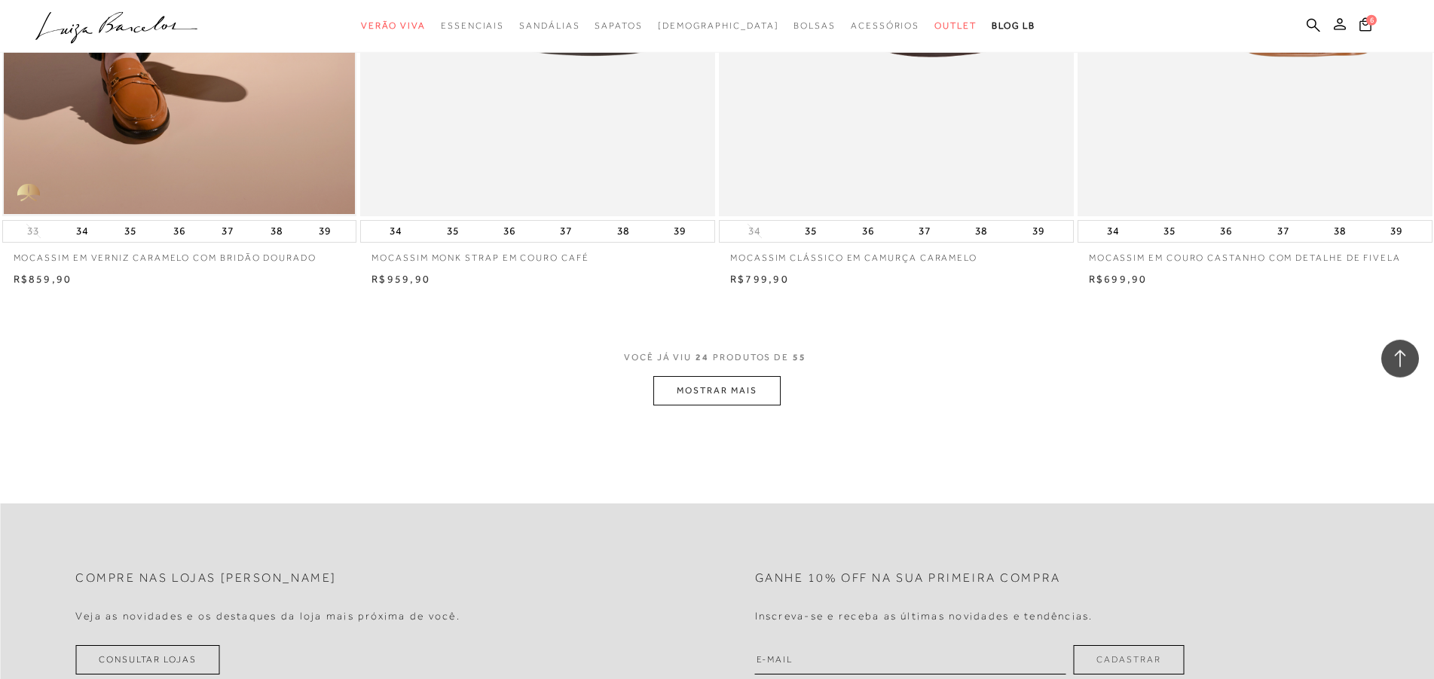
scroll to position [3611, 0]
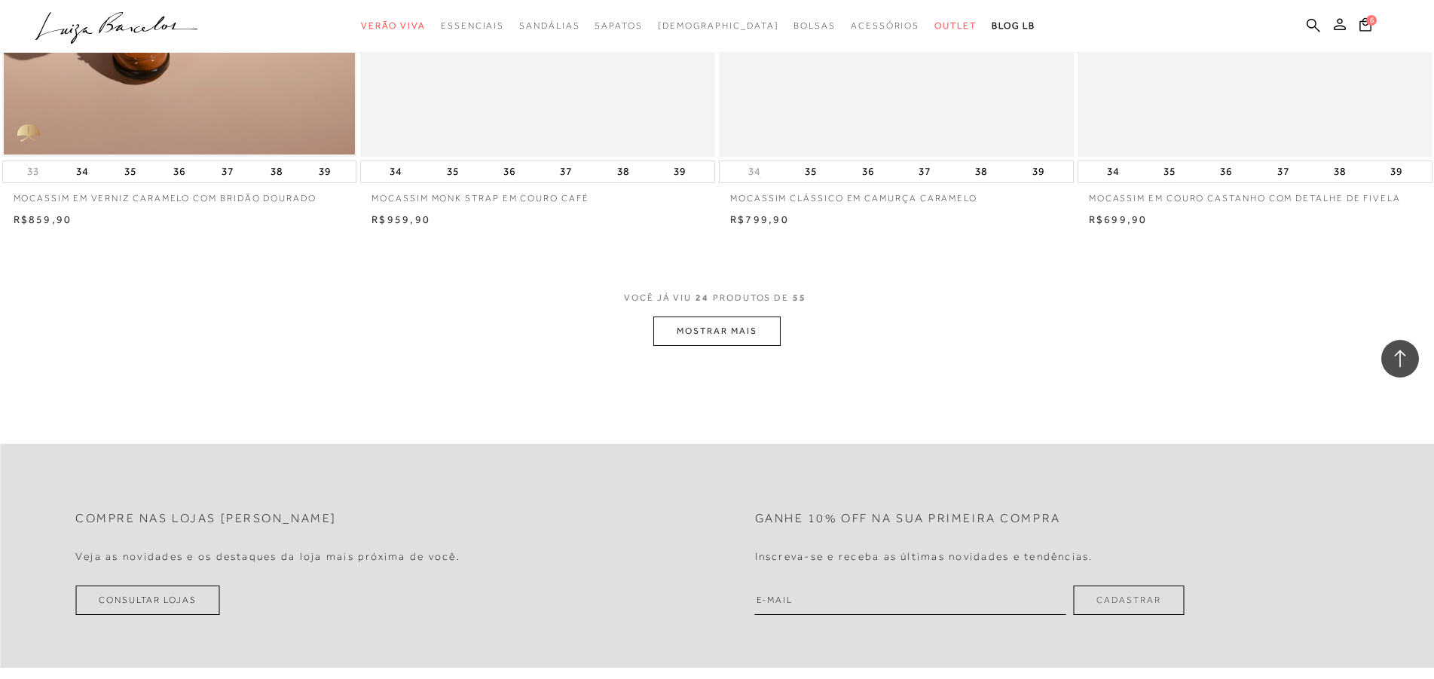
click at [707, 336] on button "MOSTRAR MAIS" at bounding box center [716, 330] width 127 height 29
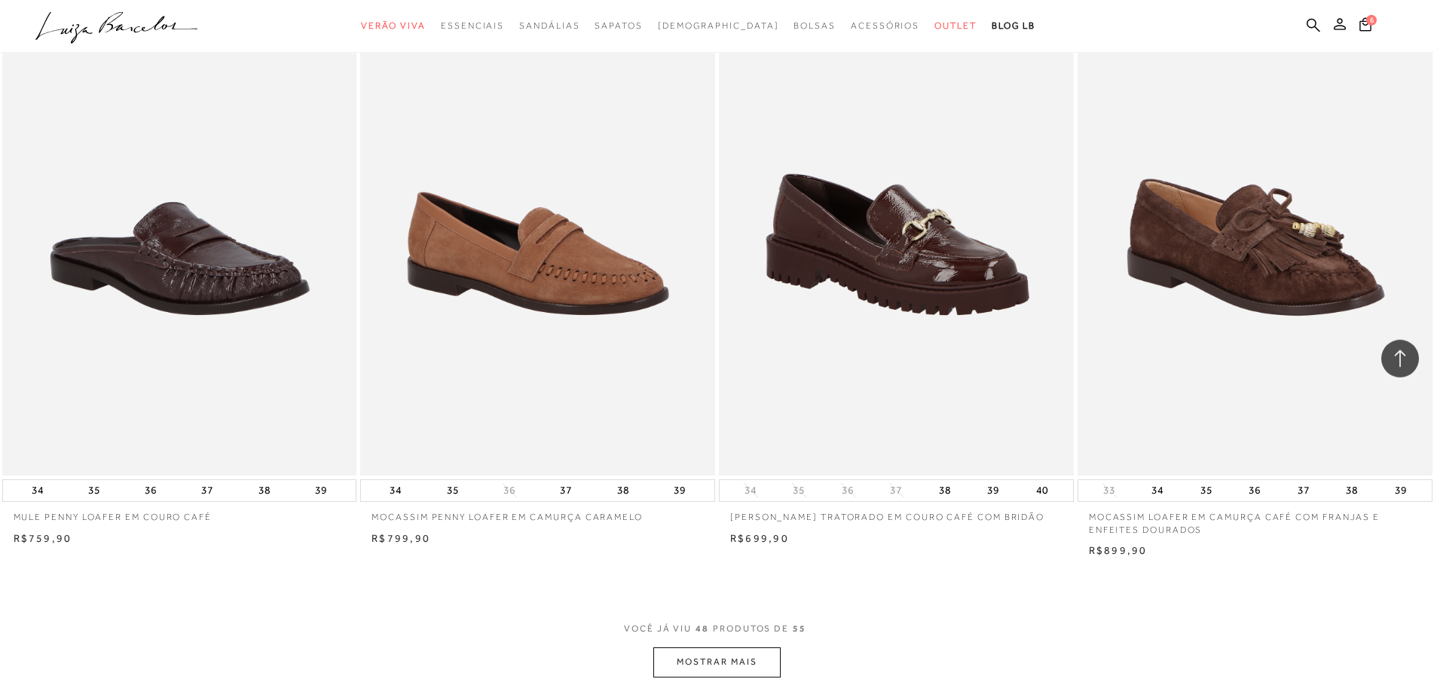
scroll to position [7069, 0]
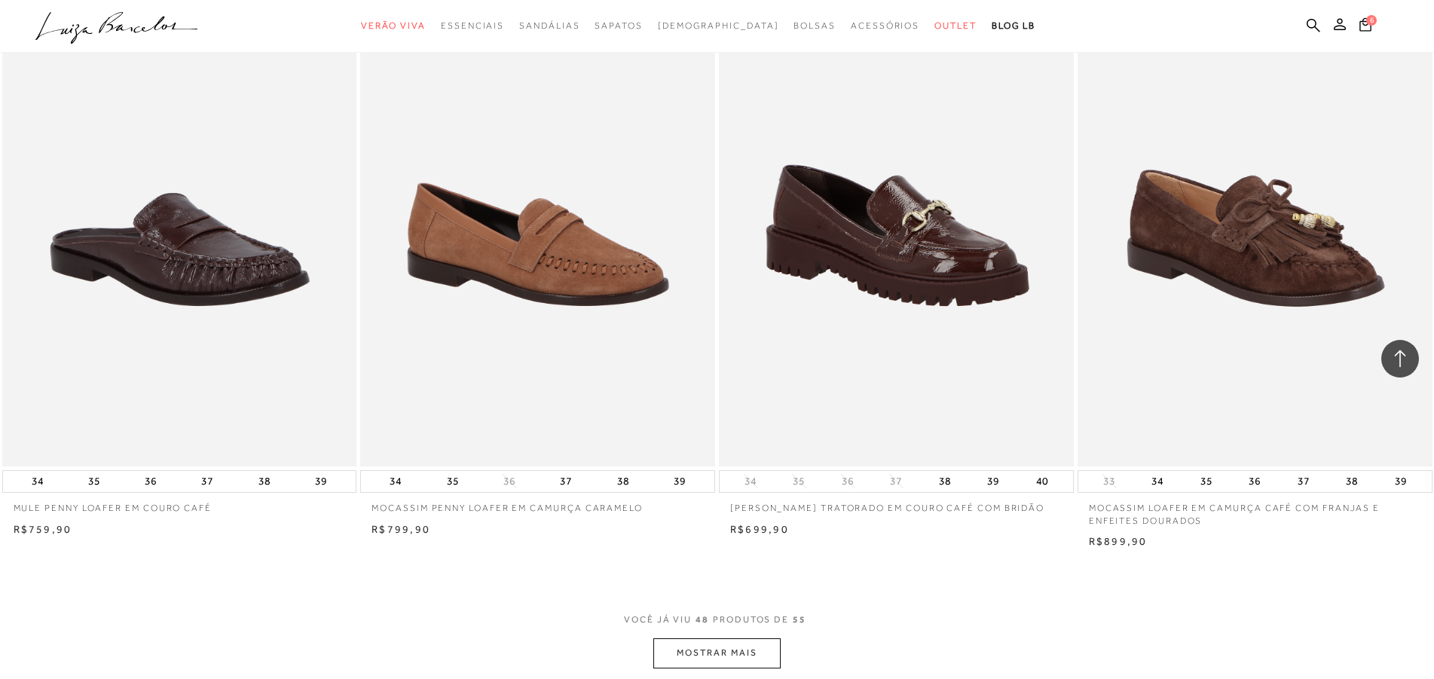
click at [704, 661] on button "MOSTRAR MAIS" at bounding box center [716, 652] width 127 height 29
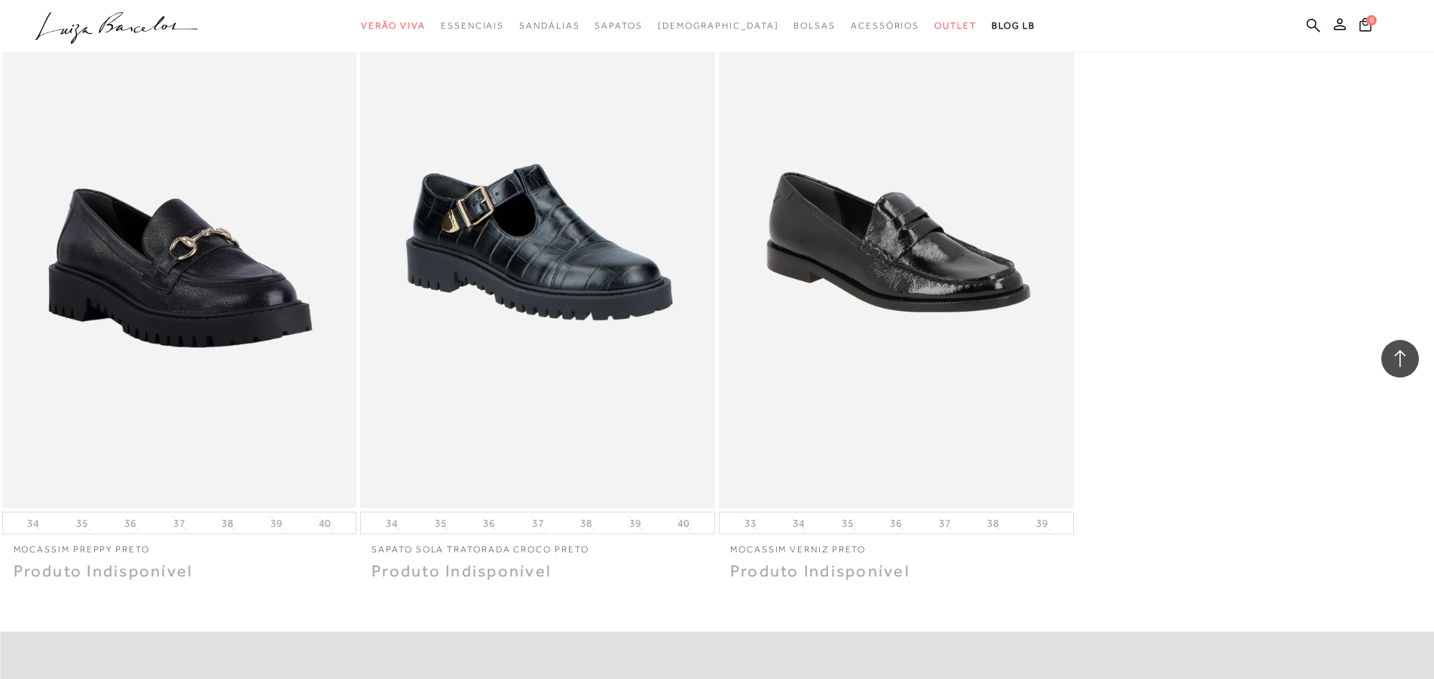
scroll to position [8299, 0]
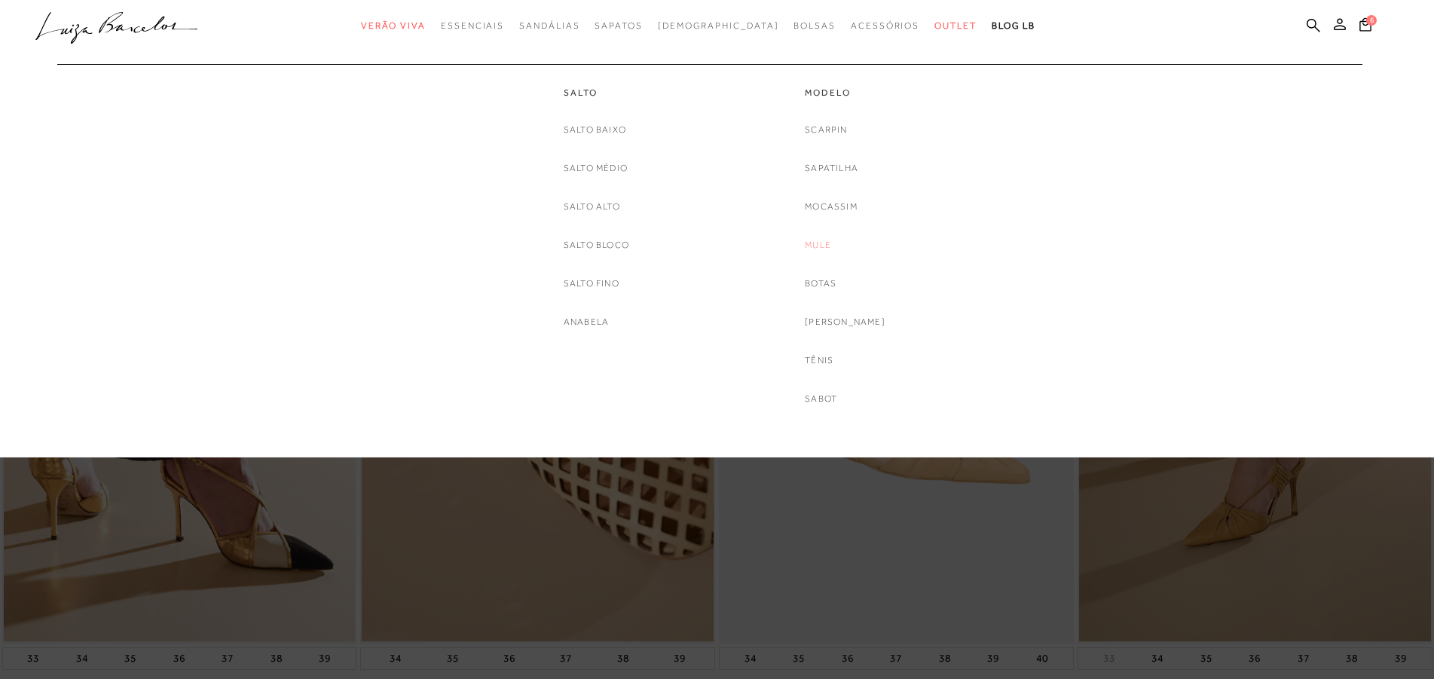
click at [831, 245] on link "Mule" at bounding box center [818, 245] width 26 height 16
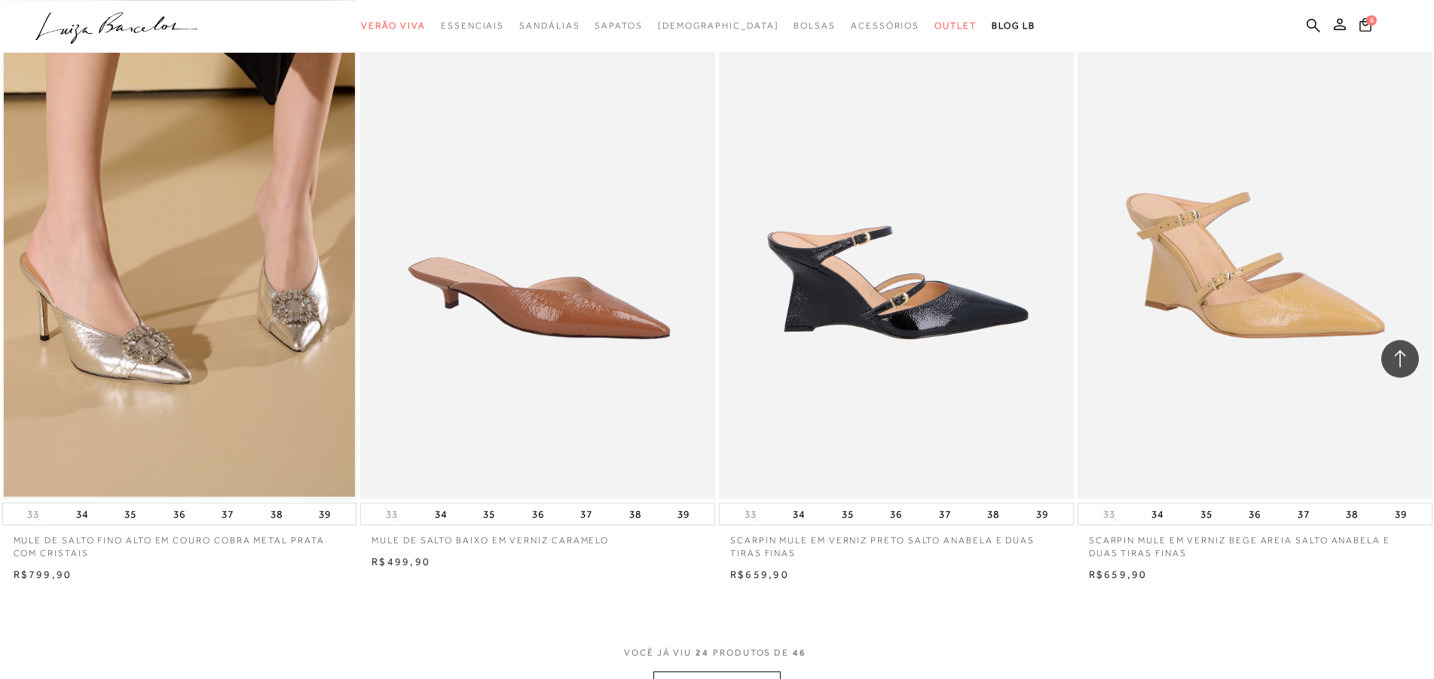
scroll to position [3535, 0]
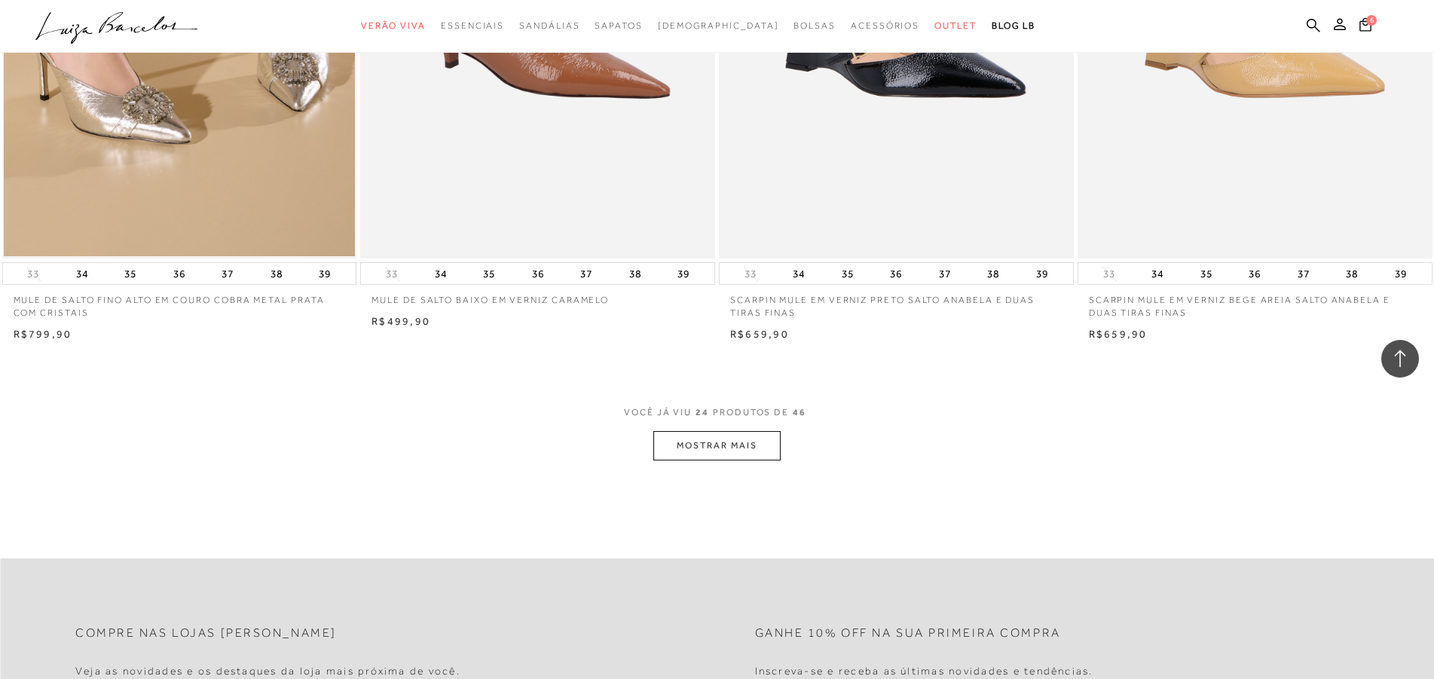
click at [730, 447] on button "MOSTRAR MAIS" at bounding box center [716, 445] width 127 height 29
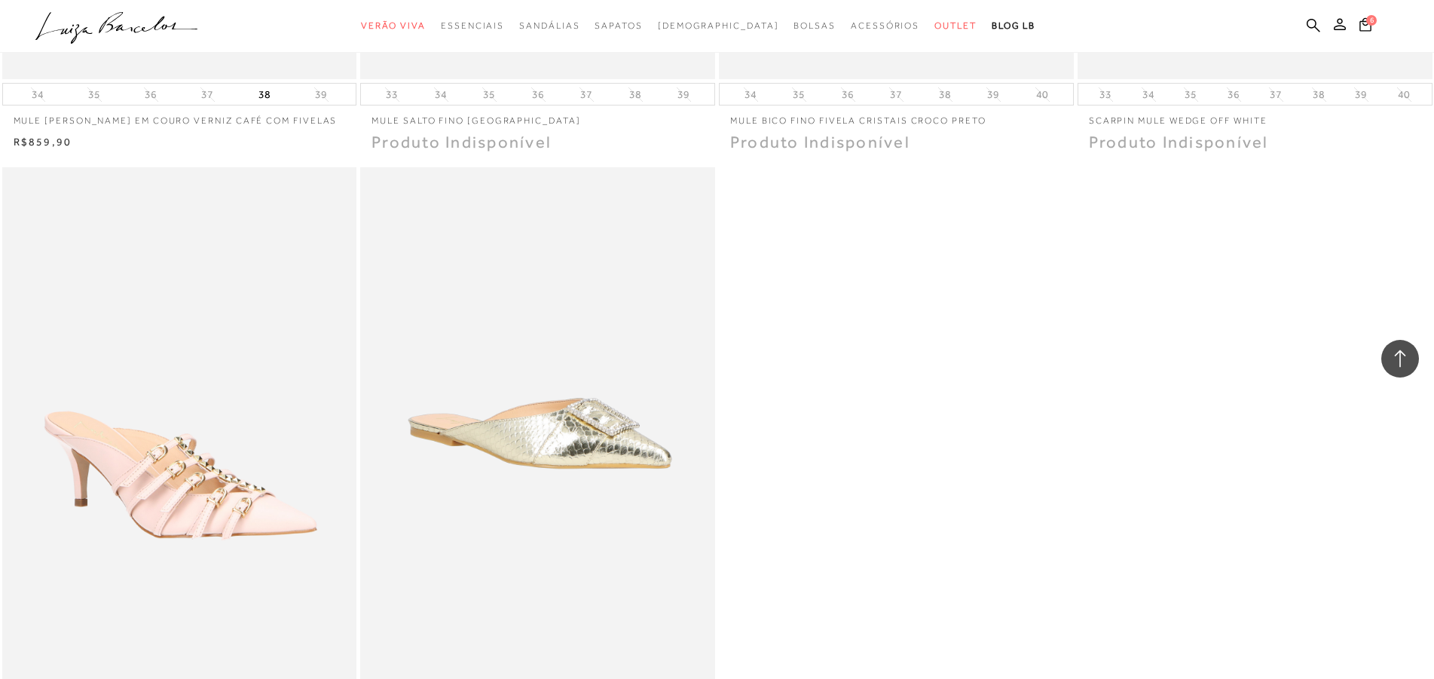
scroll to position [6531, 0]
